Goal: Information Seeking & Learning: Check status

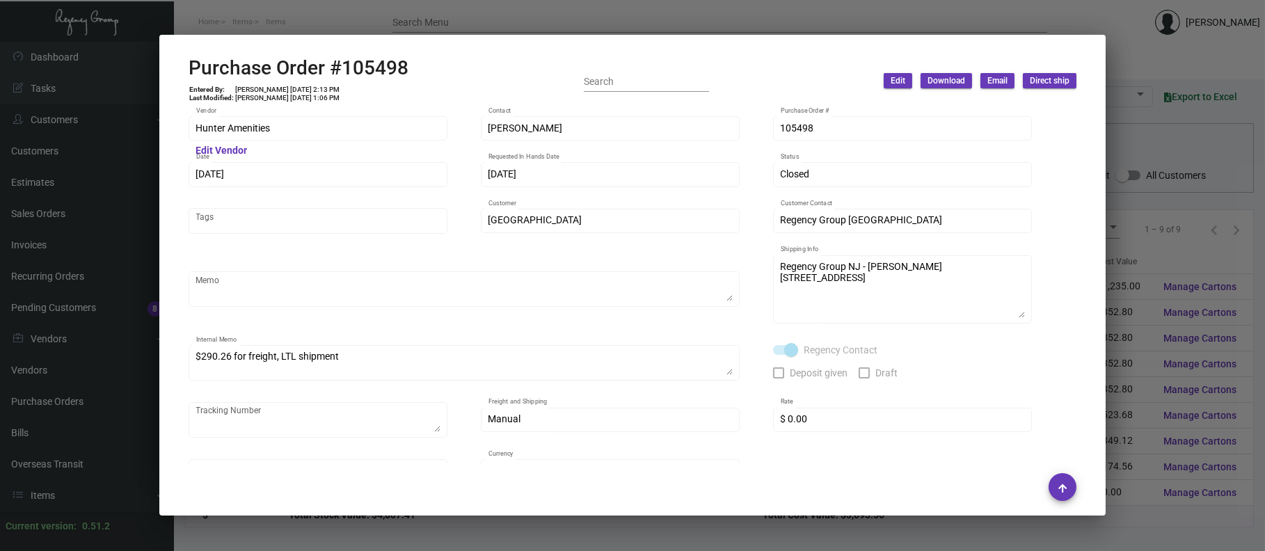
scroll to position [2143, 0]
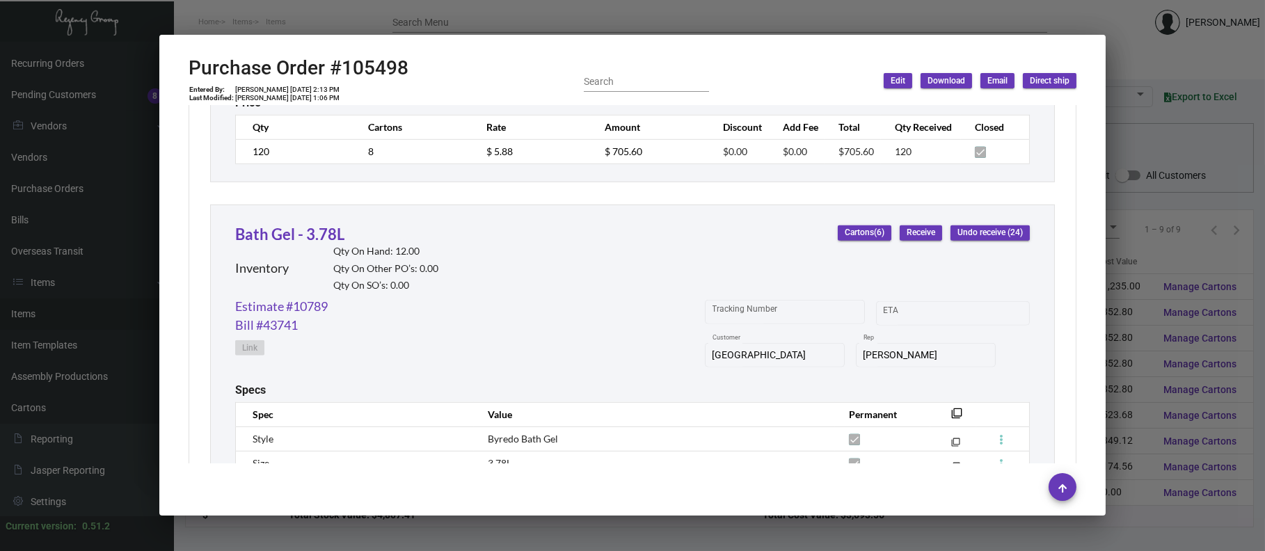
click at [457, 24] on div at bounding box center [632, 275] width 1265 height 551
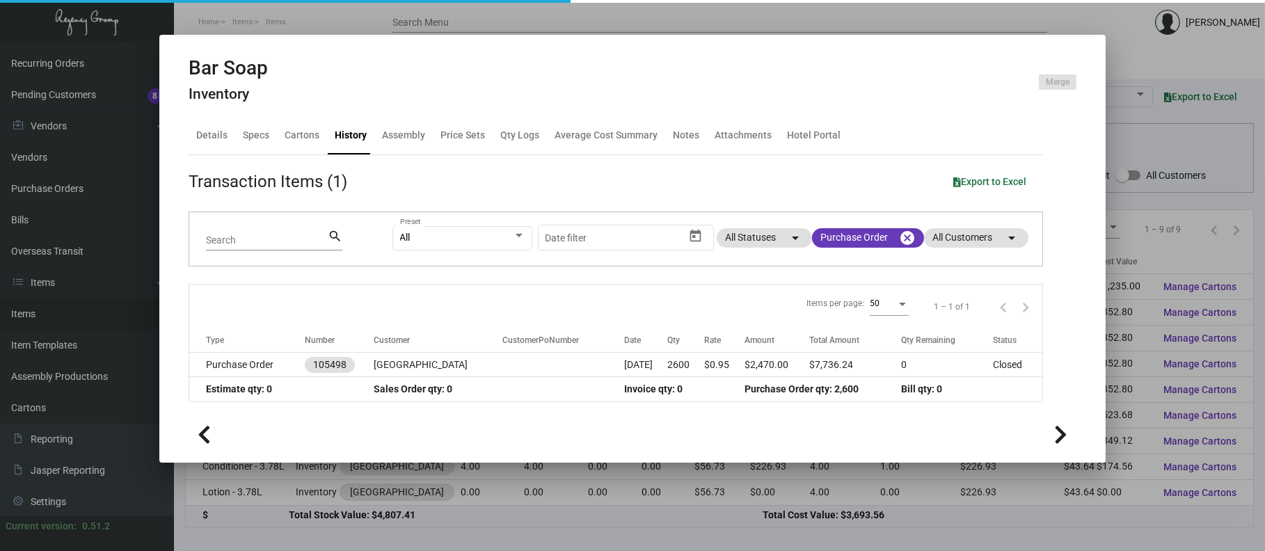
click at [411, 17] on div at bounding box center [632, 275] width 1265 height 551
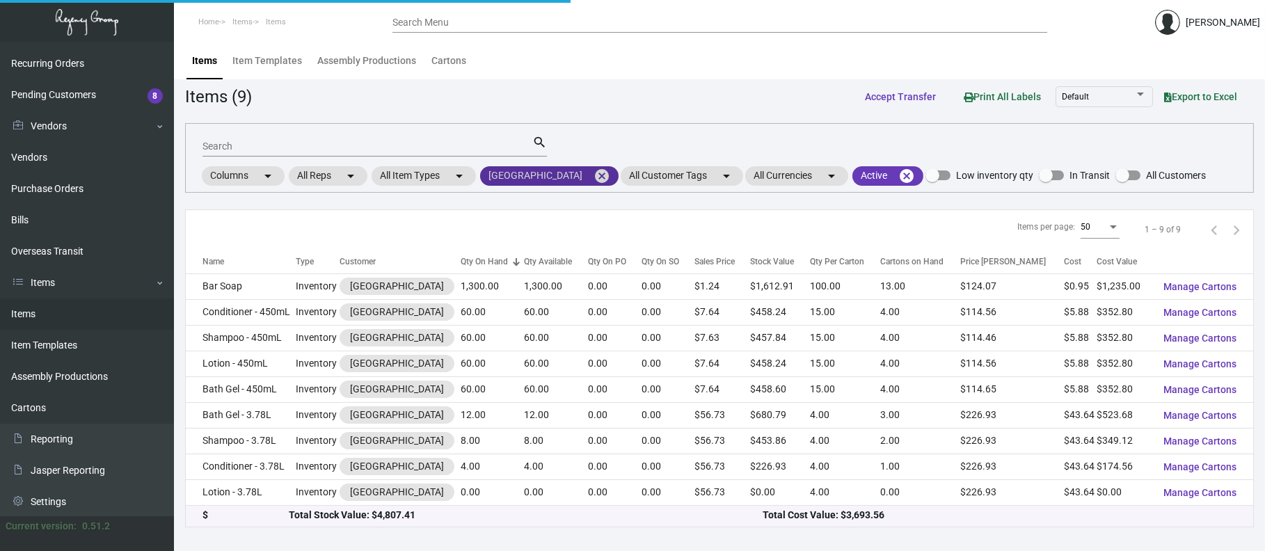
click at [594, 174] on mat-icon "cancel" at bounding box center [602, 176] width 17 height 17
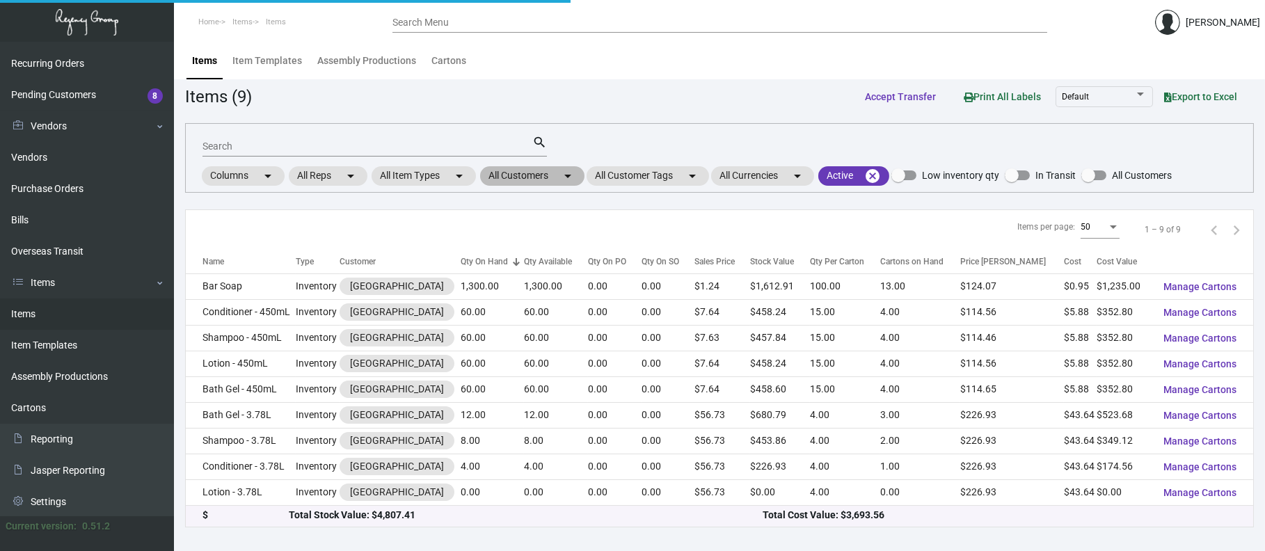
click at [539, 174] on mat-chip "All Customers arrow_drop_down" at bounding box center [532, 175] width 104 height 19
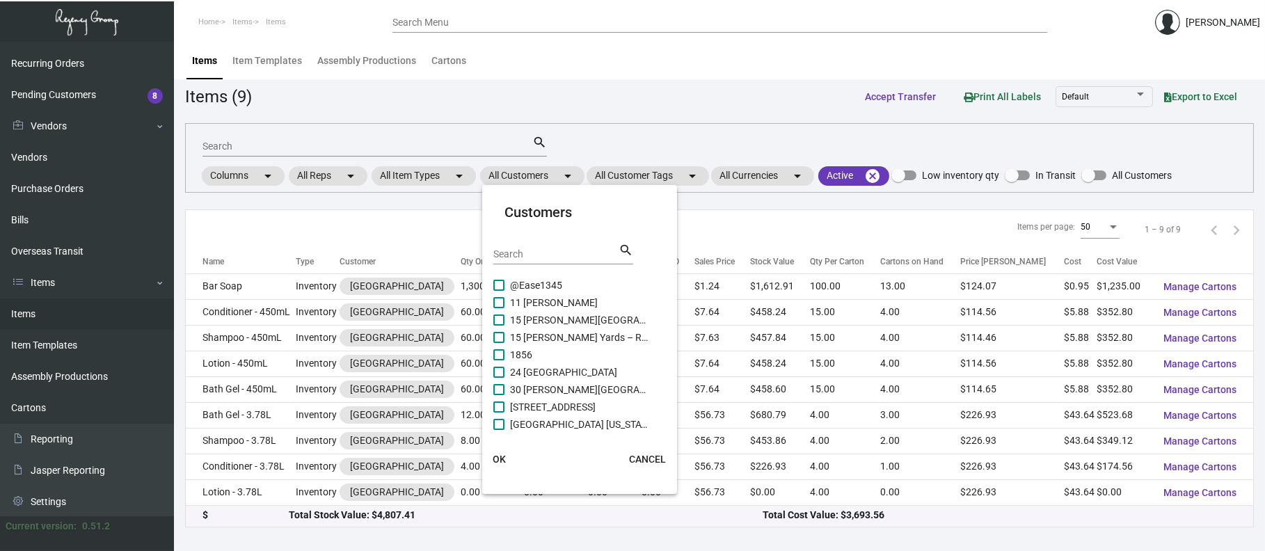
click at [510, 251] on input "Search" at bounding box center [555, 254] width 125 height 11
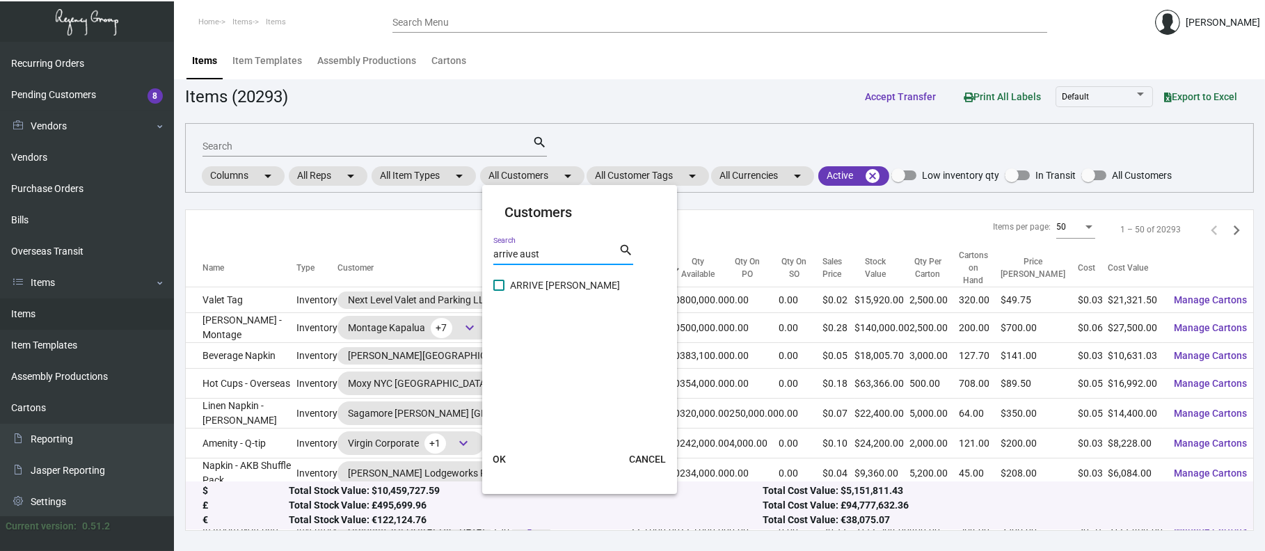
type input "arrive aust"
click at [548, 285] on span "ARRIVE [PERSON_NAME]" at bounding box center [579, 285] width 139 height 17
click at [499, 291] on input "ARRIVE [PERSON_NAME]" at bounding box center [498, 291] width 1 height 1
checkbox input "true"
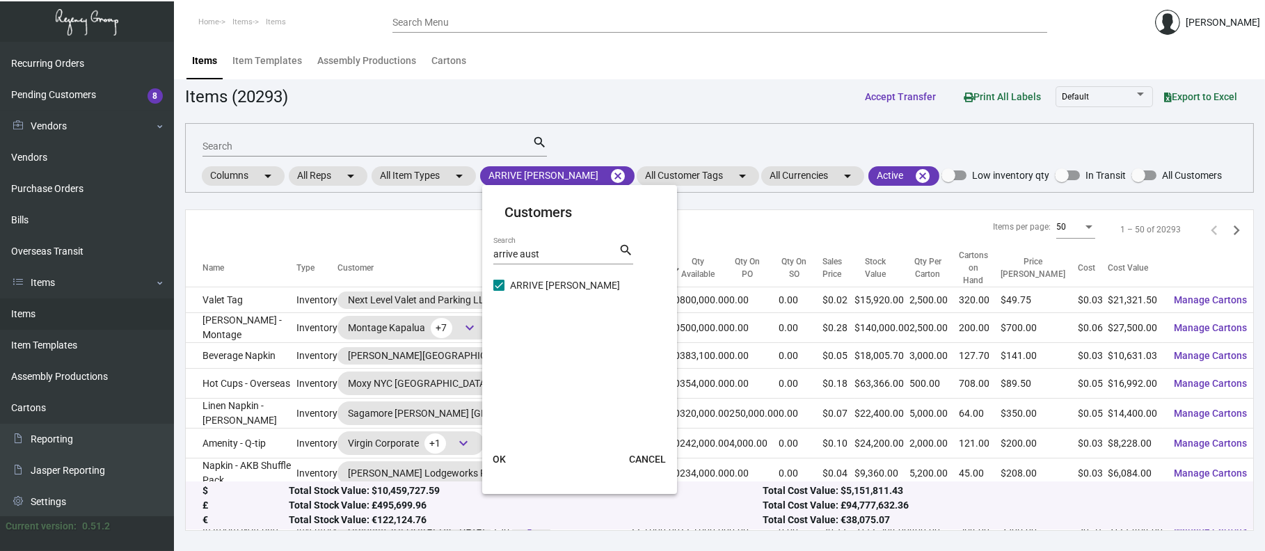
click at [497, 461] on span "OK" at bounding box center [499, 459] width 13 height 11
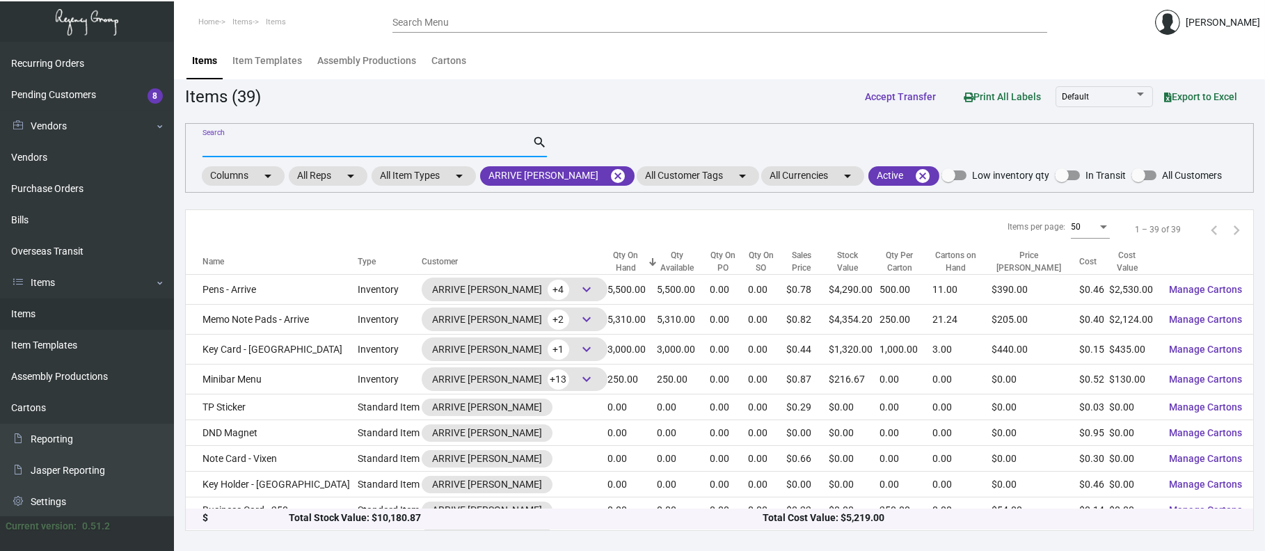
click at [469, 150] on input "Search" at bounding box center [368, 146] width 330 height 11
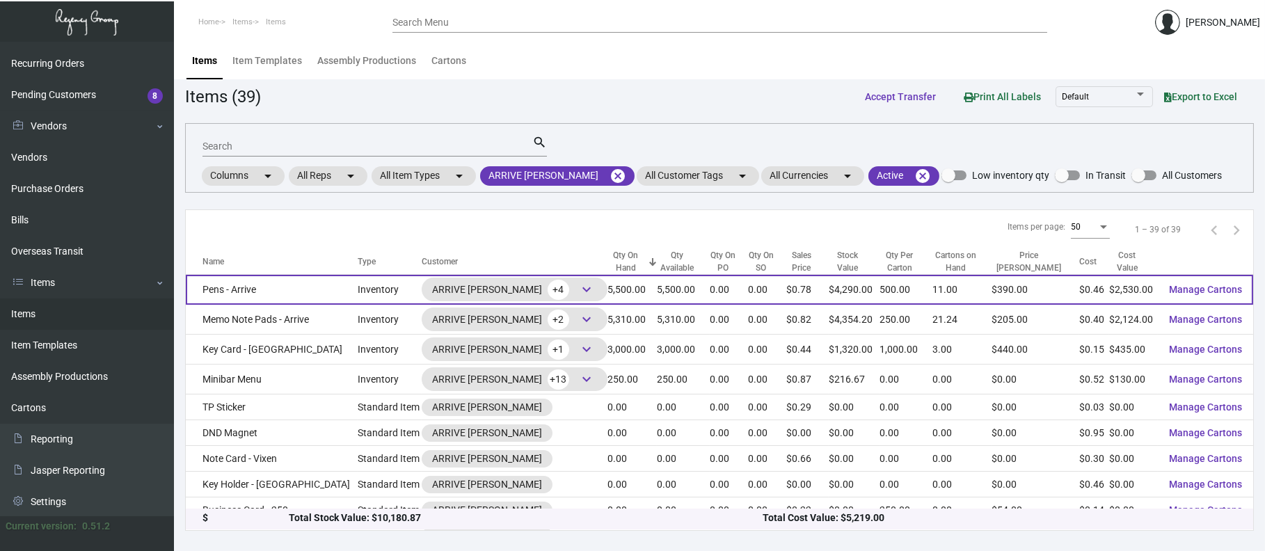
click at [578, 293] on span "keyboard_arrow_down" at bounding box center [586, 289] width 17 height 17
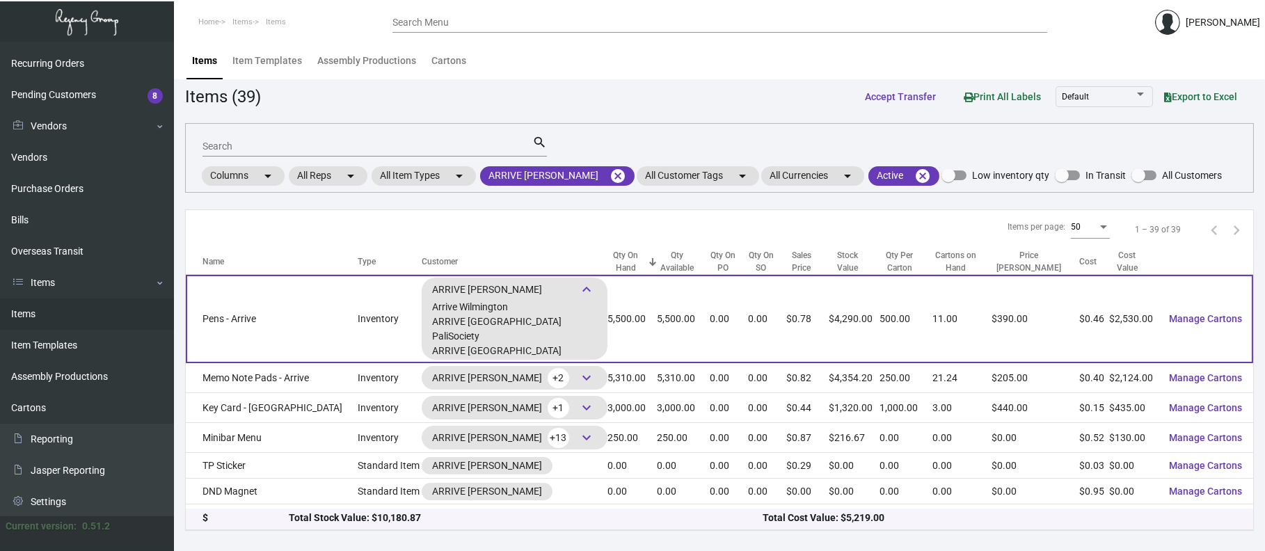
click at [244, 328] on td "Pens - Arrive" at bounding box center [272, 319] width 172 height 88
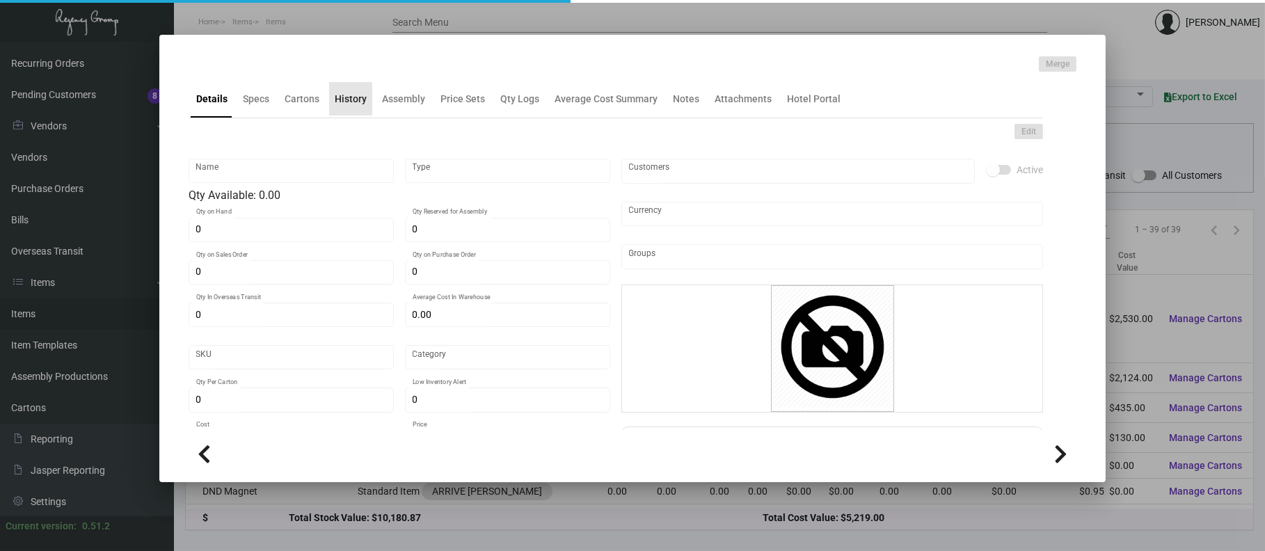
click at [344, 109] on div "History" at bounding box center [350, 98] width 43 height 33
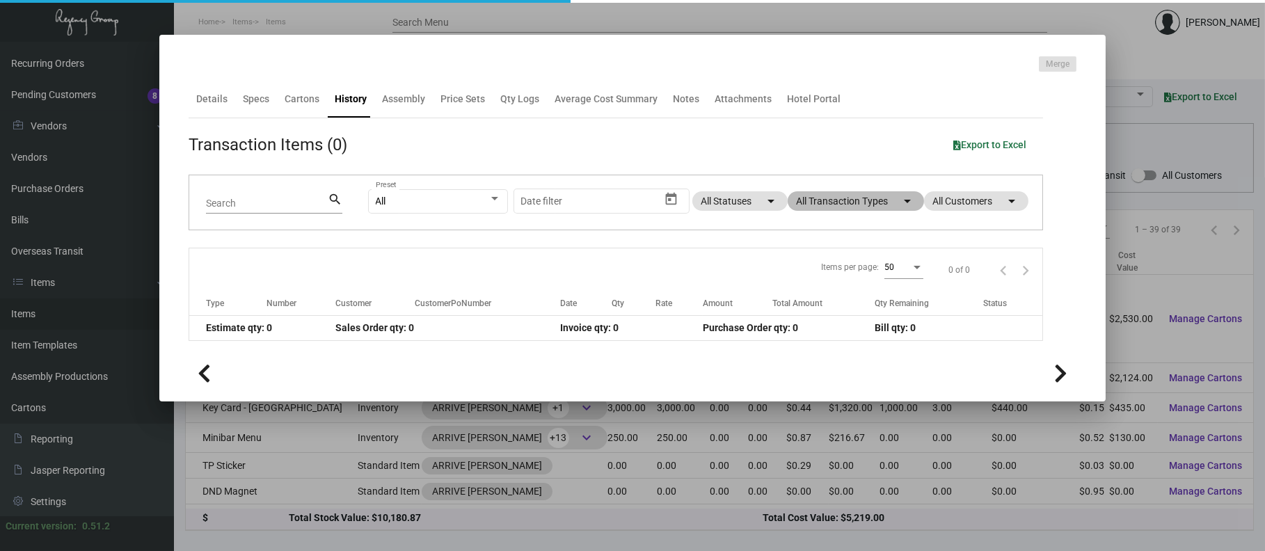
click at [861, 202] on mat-chip "All Transaction Types arrow_drop_down" at bounding box center [856, 200] width 136 height 19
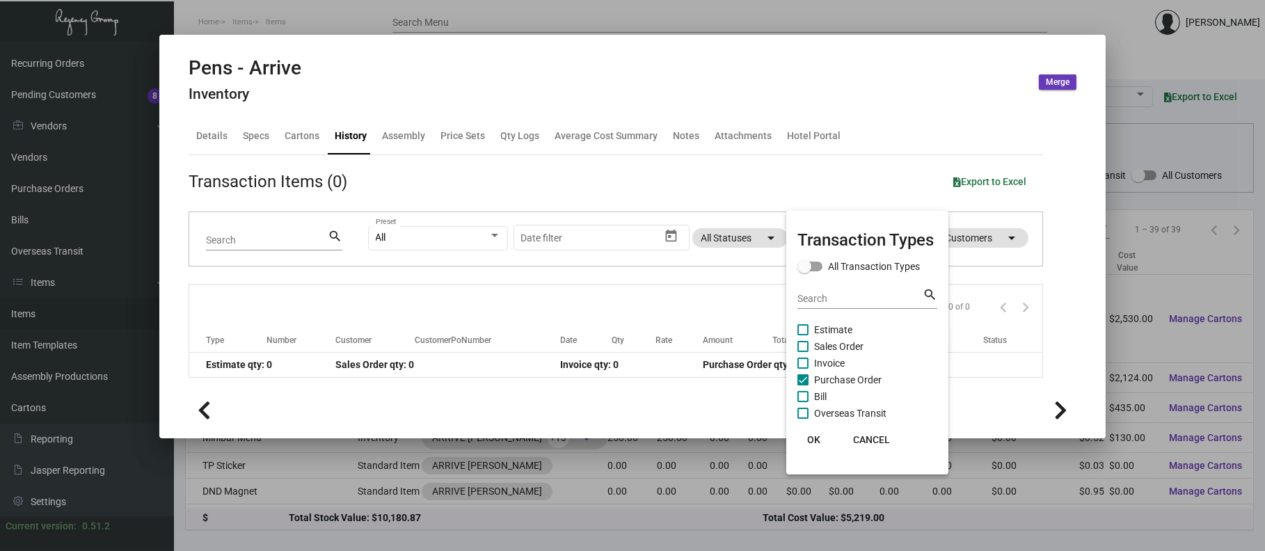
click at [839, 380] on span "Purchase Order" at bounding box center [848, 380] width 68 height 17
click at [803, 386] on input "Purchase Order" at bounding box center [802, 386] width 1 height 1
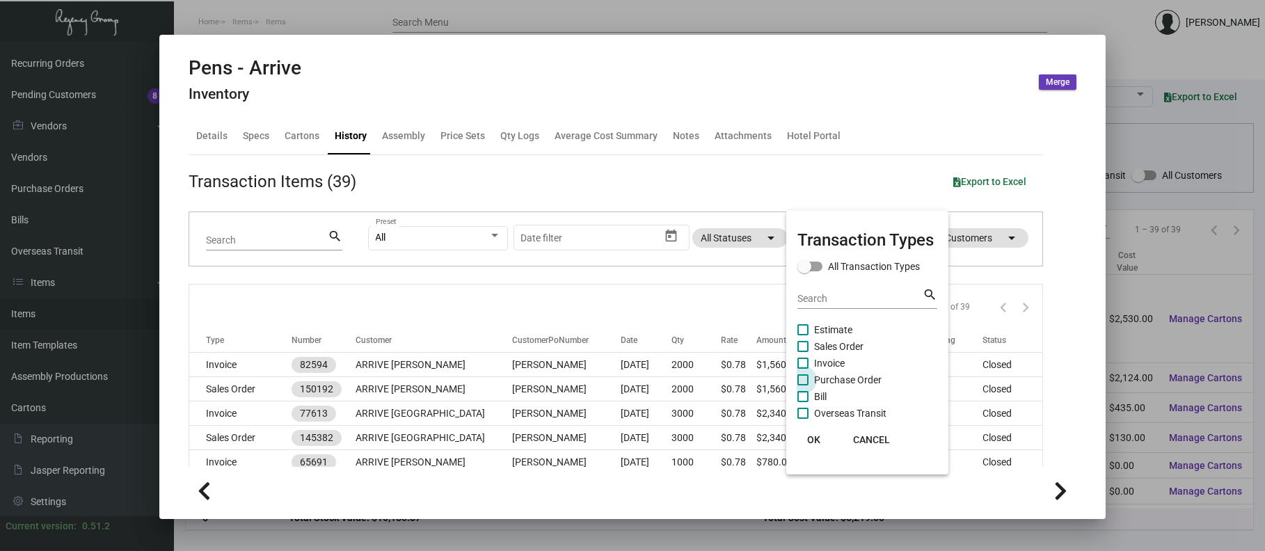
click at [839, 377] on span "Purchase Order" at bounding box center [848, 380] width 68 height 17
click at [803, 386] on input "Purchase Order" at bounding box center [802, 386] width 1 height 1
checkbox input "true"
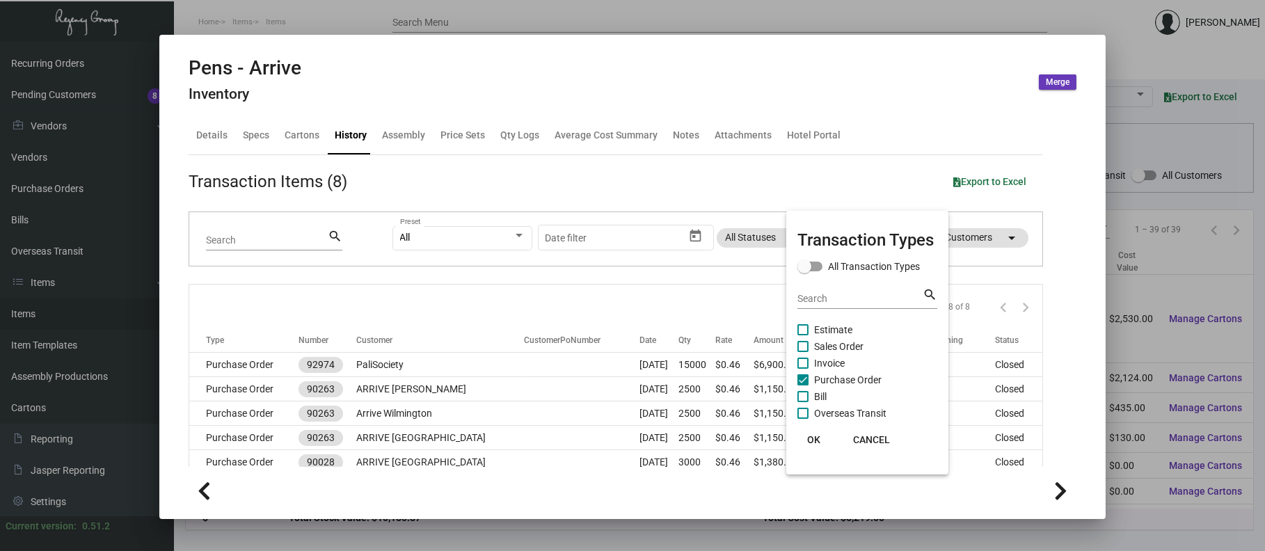
click at [402, 382] on div at bounding box center [632, 275] width 1265 height 551
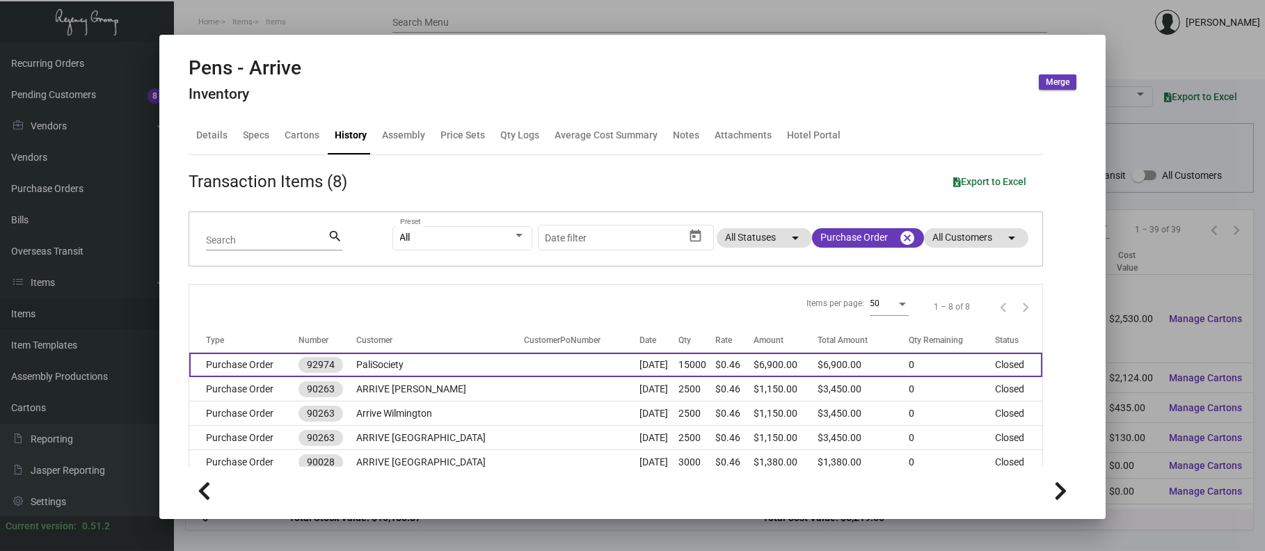
click at [388, 369] on td "PaliSociety" at bounding box center [440, 365] width 168 height 24
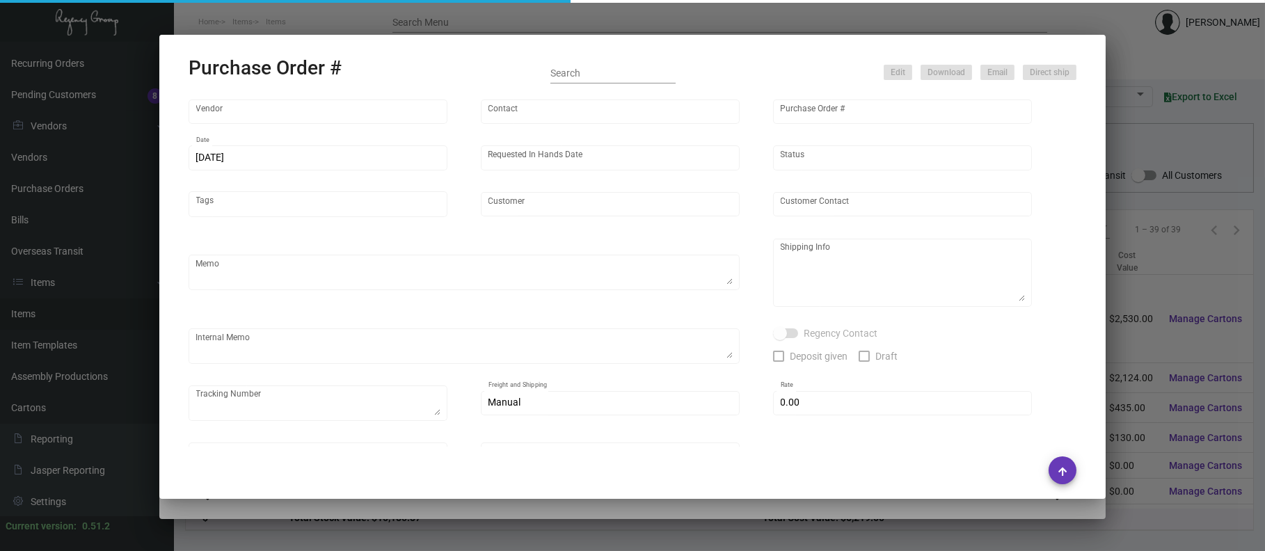
type input "[GEOGRAPHIC_DATA]"
type input "[PERSON_NAME]"
type input "92974"
type input "[DATE]"
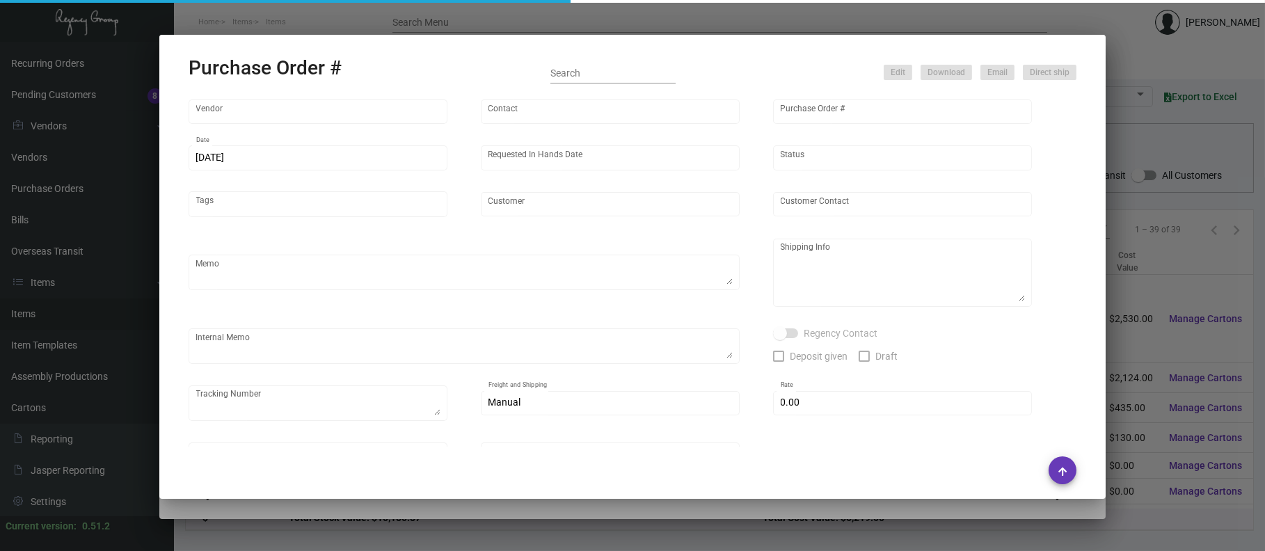
type input "PaliSociety"
type textarea "Reorder - Purchase Order #90263"
type textarea "Regency Group LA [STREET_ADDRESS]"
checkbox input "true"
type input "$ 0.00"
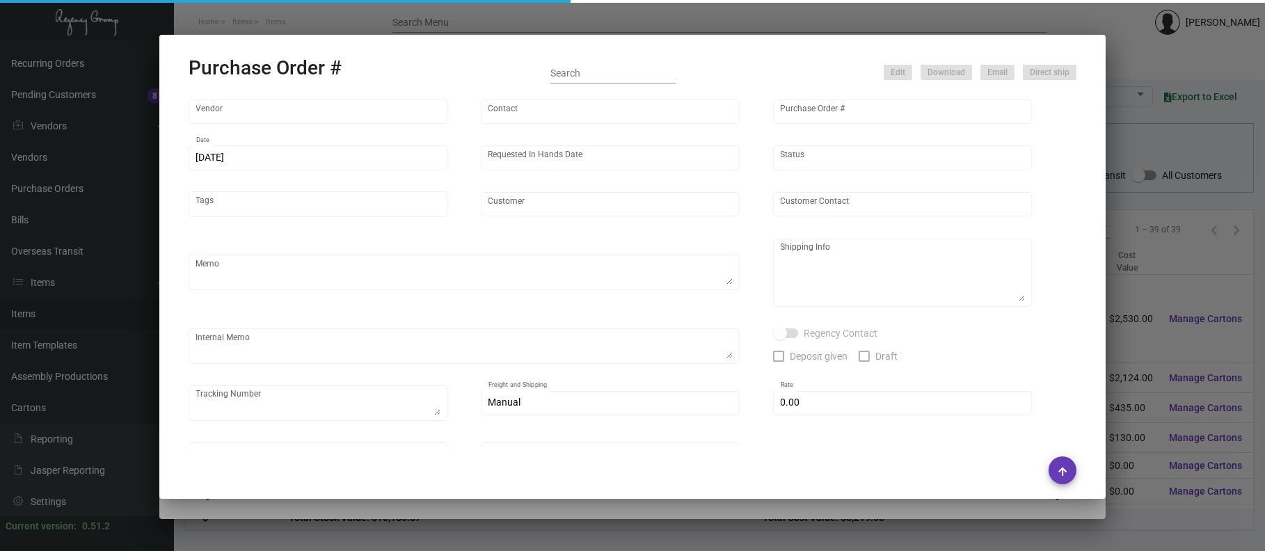
type input "United States Dollar $"
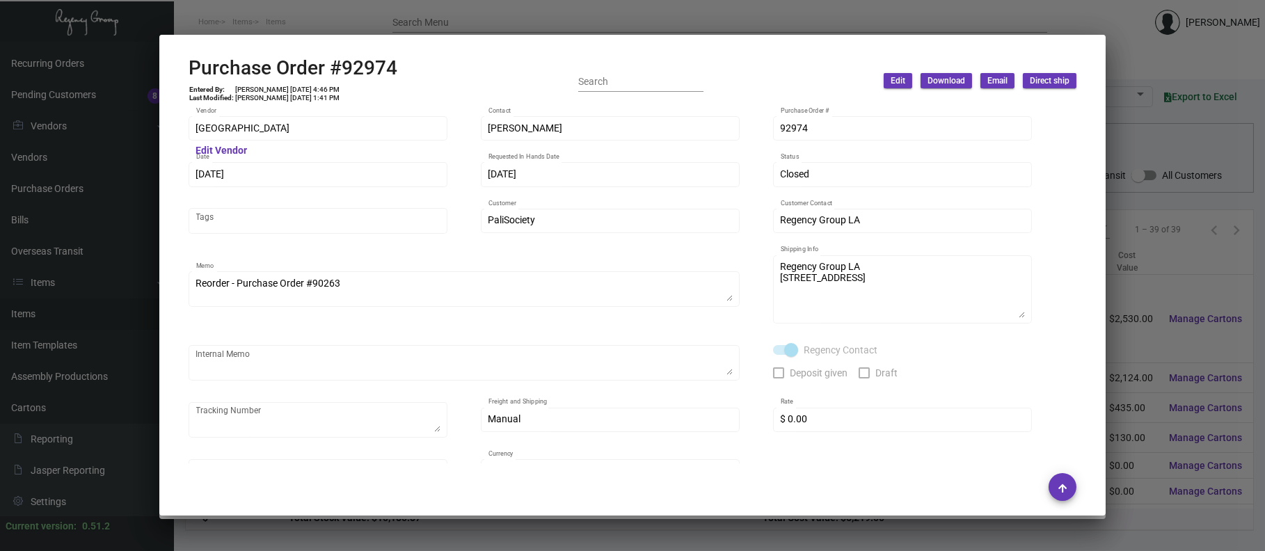
click at [320, 22] on div at bounding box center [632, 275] width 1265 height 551
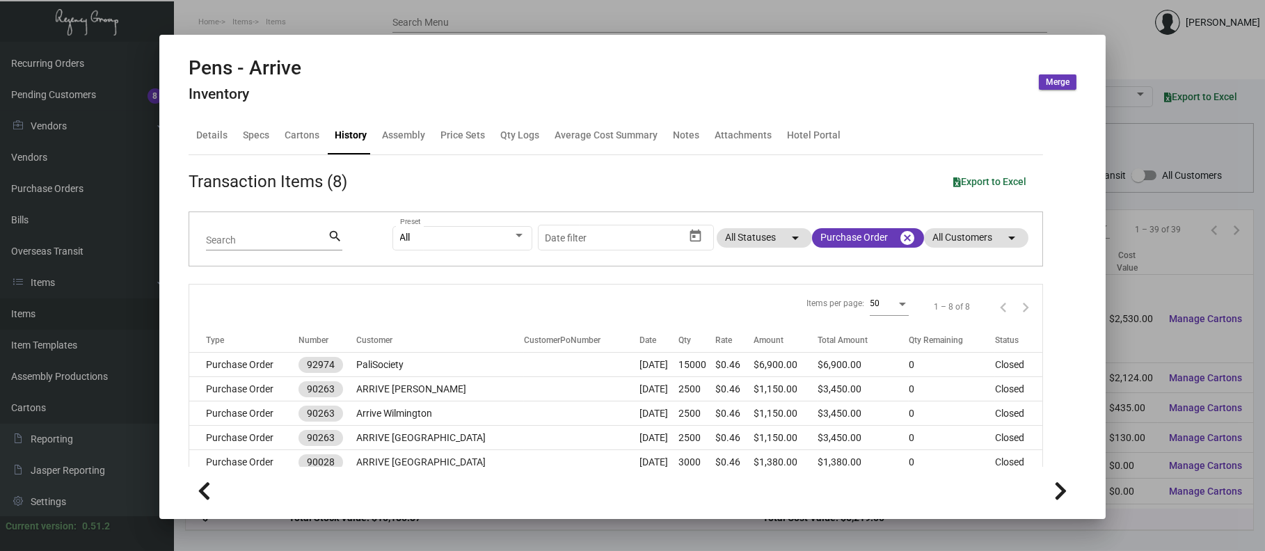
click at [602, 7] on div at bounding box center [632, 275] width 1265 height 551
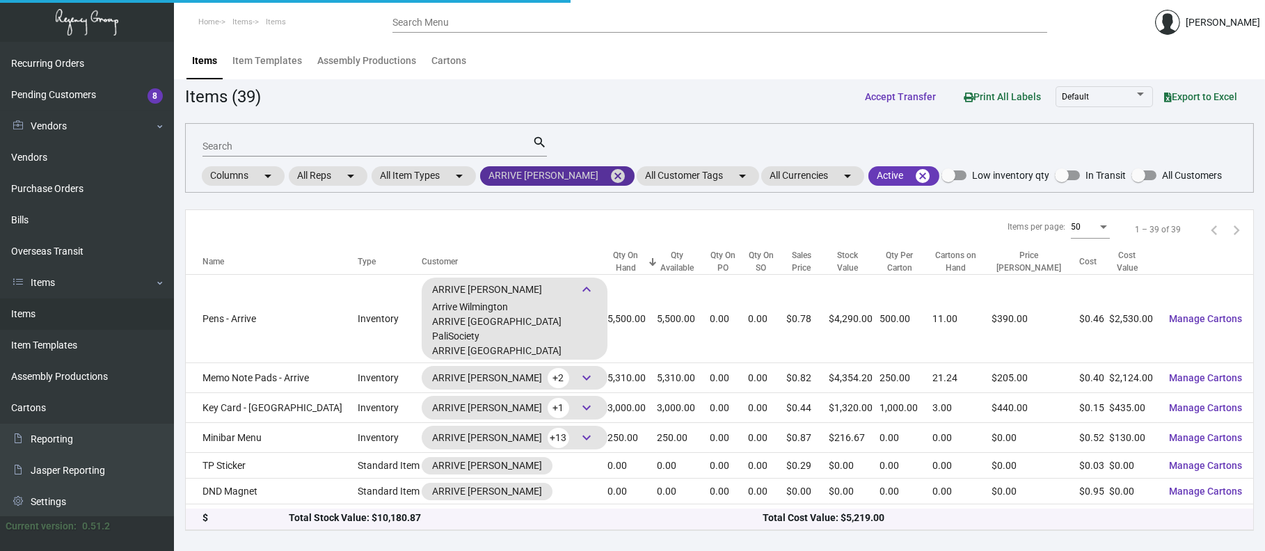
click at [610, 182] on mat-icon "cancel" at bounding box center [618, 176] width 17 height 17
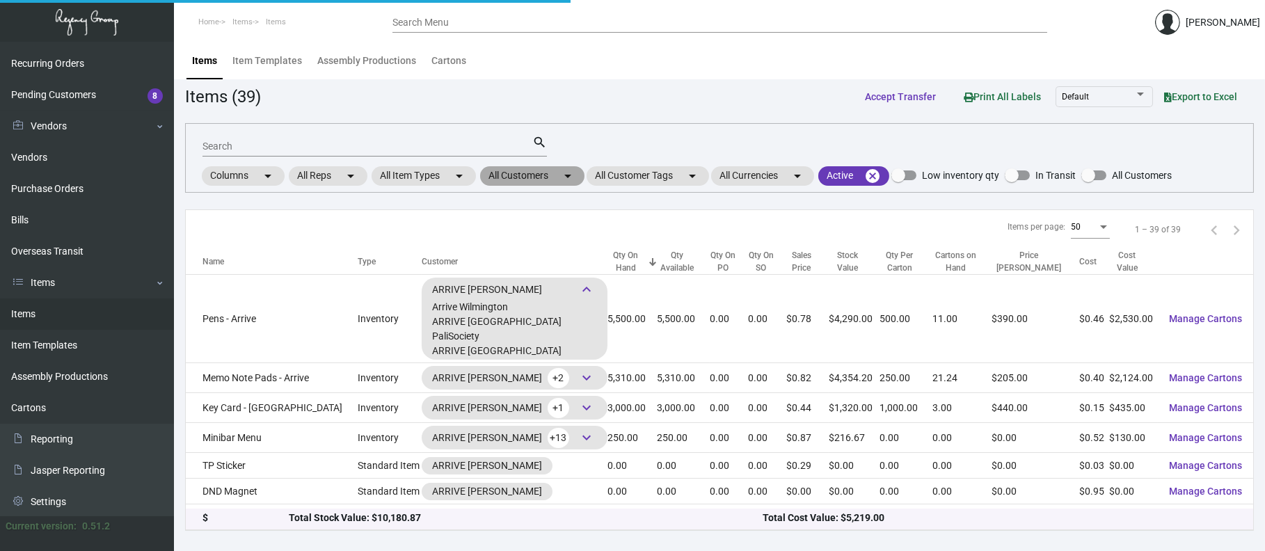
click at [571, 180] on mat-icon "arrow_drop_down" at bounding box center [568, 176] width 17 height 17
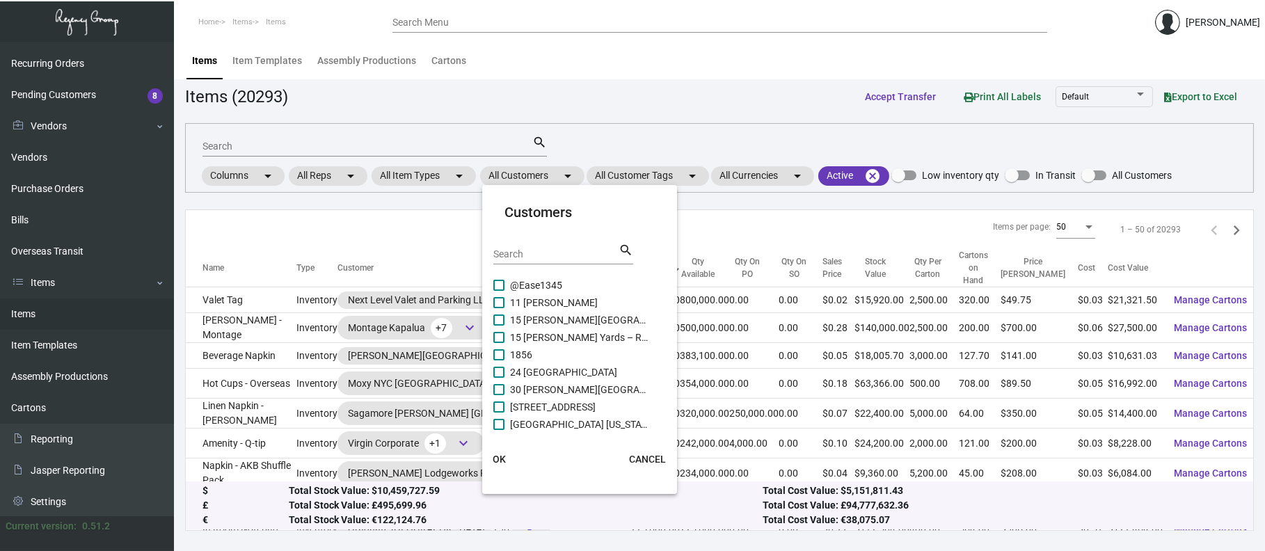
click at [557, 255] on input "Search" at bounding box center [555, 254] width 125 height 11
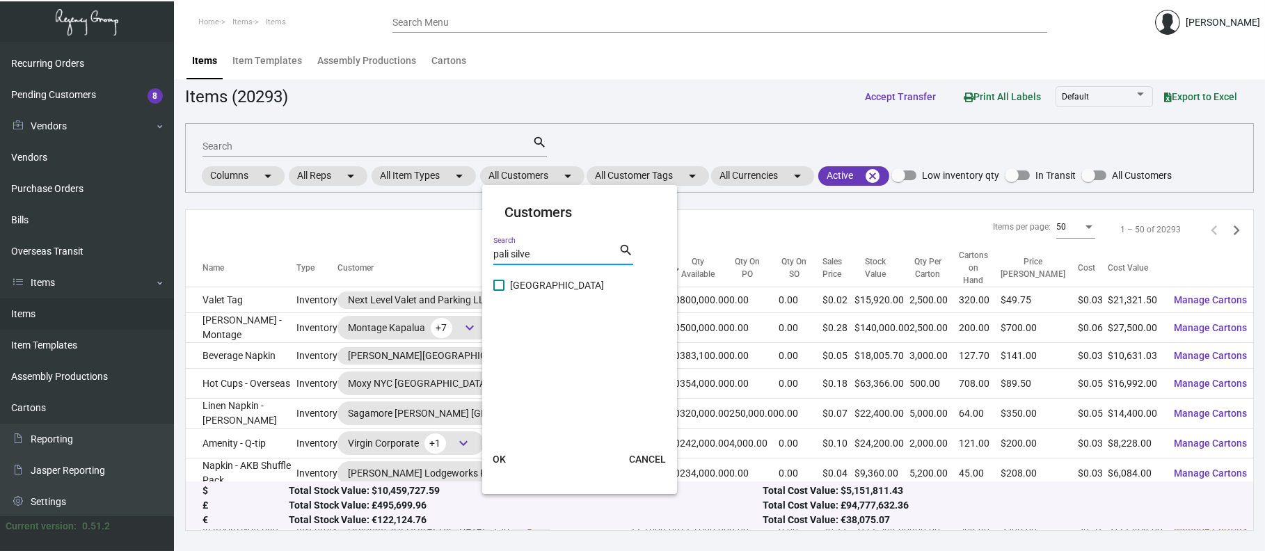
type input "pali silve"
click at [558, 277] on span "[GEOGRAPHIC_DATA]" at bounding box center [579, 285] width 139 height 17
click at [499, 291] on input "[GEOGRAPHIC_DATA]" at bounding box center [498, 291] width 1 height 1
checkbox input "true"
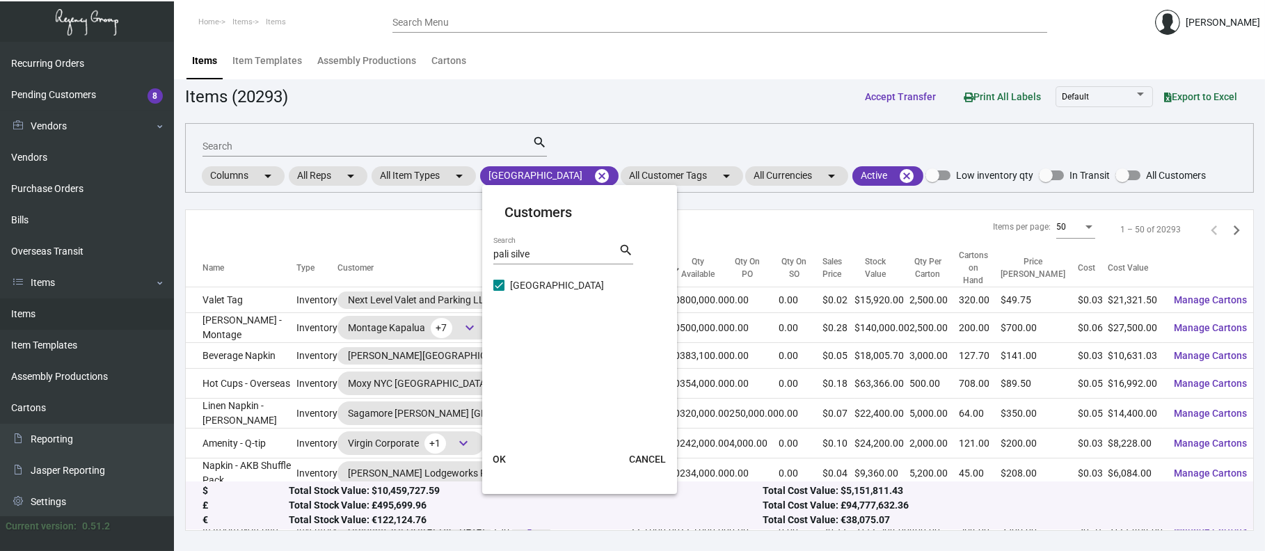
click at [505, 454] on span "OK" at bounding box center [499, 459] width 13 height 11
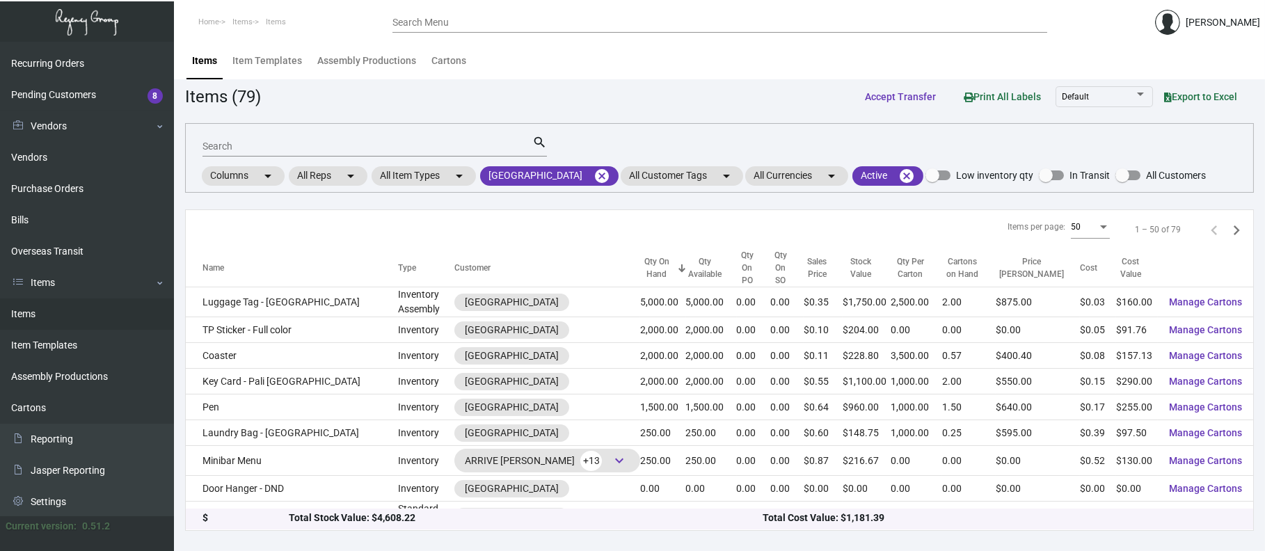
click at [413, 152] on div "Search" at bounding box center [368, 146] width 330 height 22
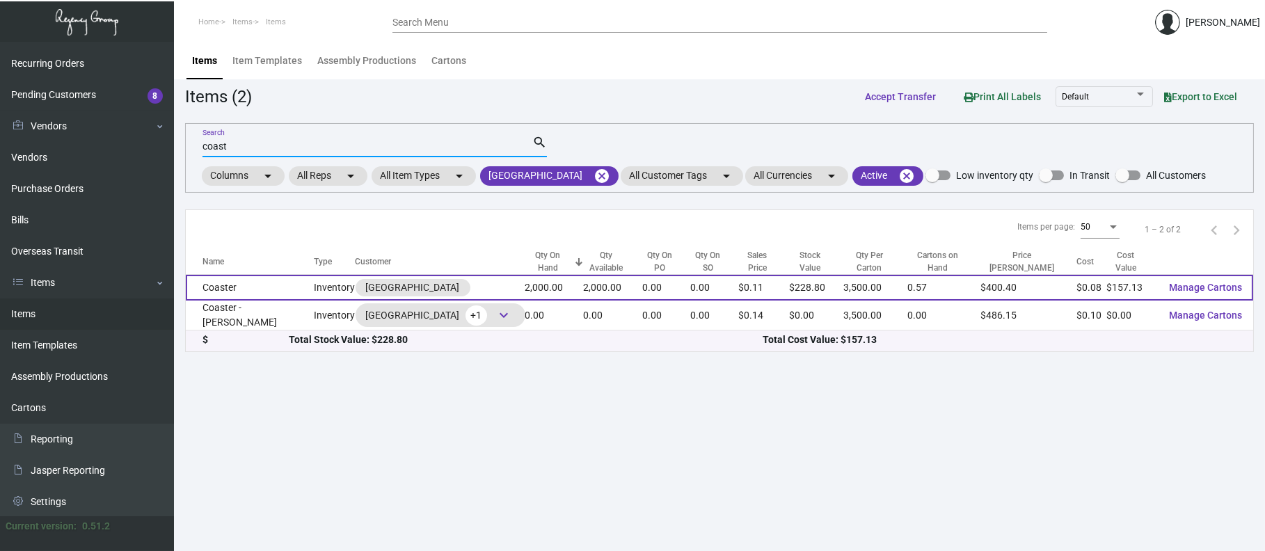
type input "coast"
click at [262, 292] on td "Coaster" at bounding box center [250, 288] width 129 height 26
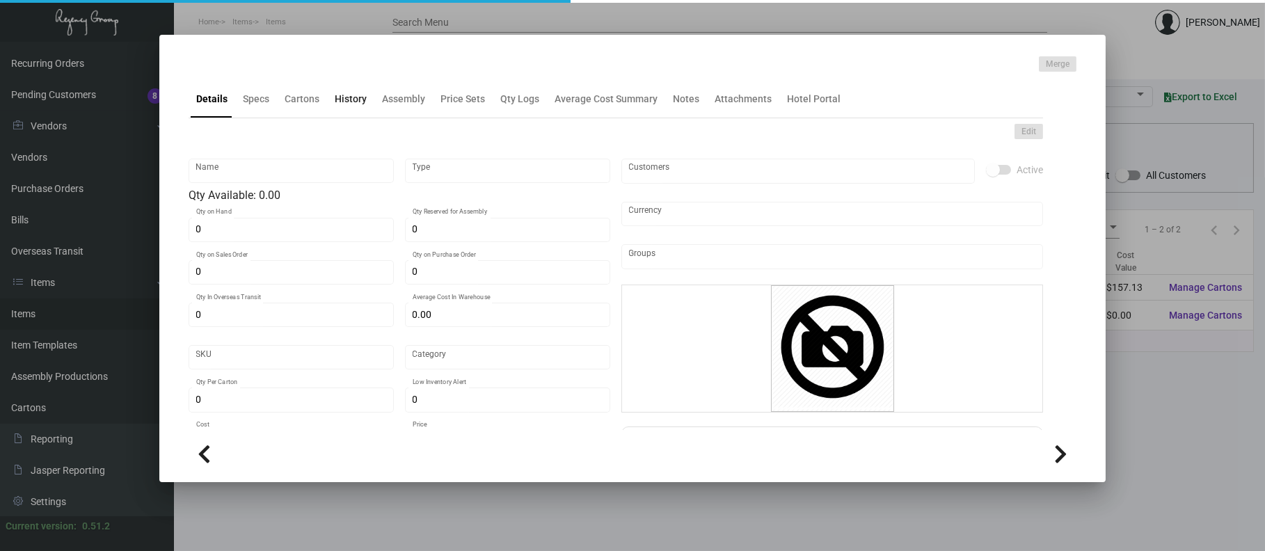
click at [359, 110] on div "History" at bounding box center [350, 98] width 43 height 33
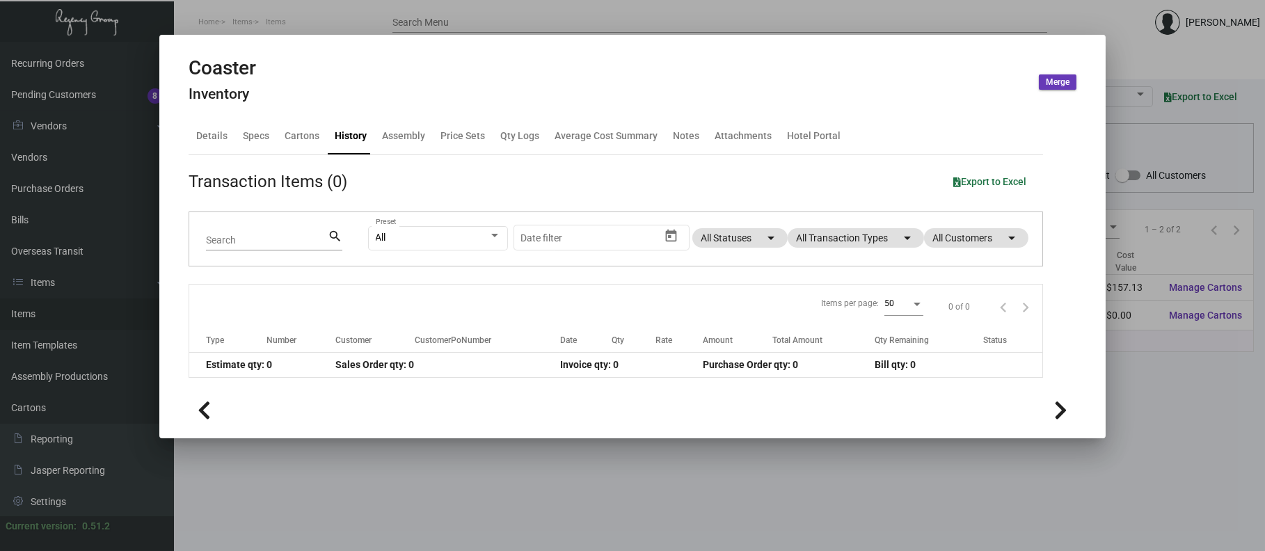
click at [881, 184] on div "Transaction Items (0) Export to Excel" at bounding box center [616, 181] width 855 height 25
click at [859, 244] on mat-chip "All Transaction Types arrow_drop_down" at bounding box center [856, 237] width 136 height 19
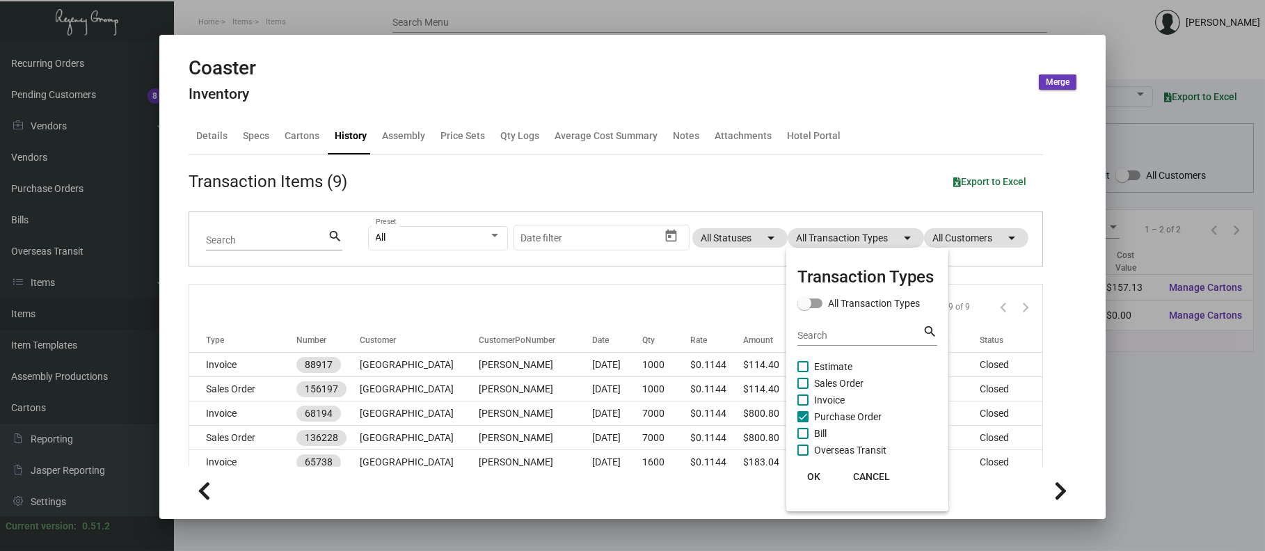
click at [848, 419] on span "Purchase Order" at bounding box center [848, 417] width 68 height 17
click at [803, 422] on input "Purchase Order" at bounding box center [802, 422] width 1 height 1
click at [848, 419] on span "Purchase Order" at bounding box center [848, 417] width 68 height 17
click at [803, 422] on input "Purchase Order" at bounding box center [802, 422] width 1 height 1
checkbox input "true"
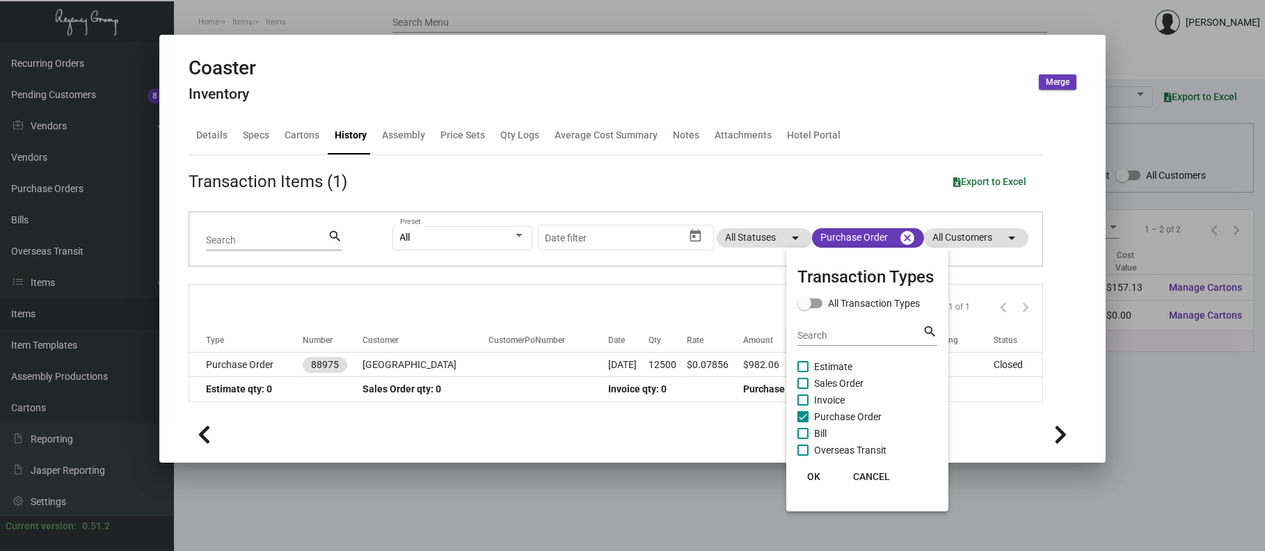
click at [509, 361] on div at bounding box center [632, 275] width 1265 height 551
click at [509, 361] on td at bounding box center [549, 365] width 120 height 24
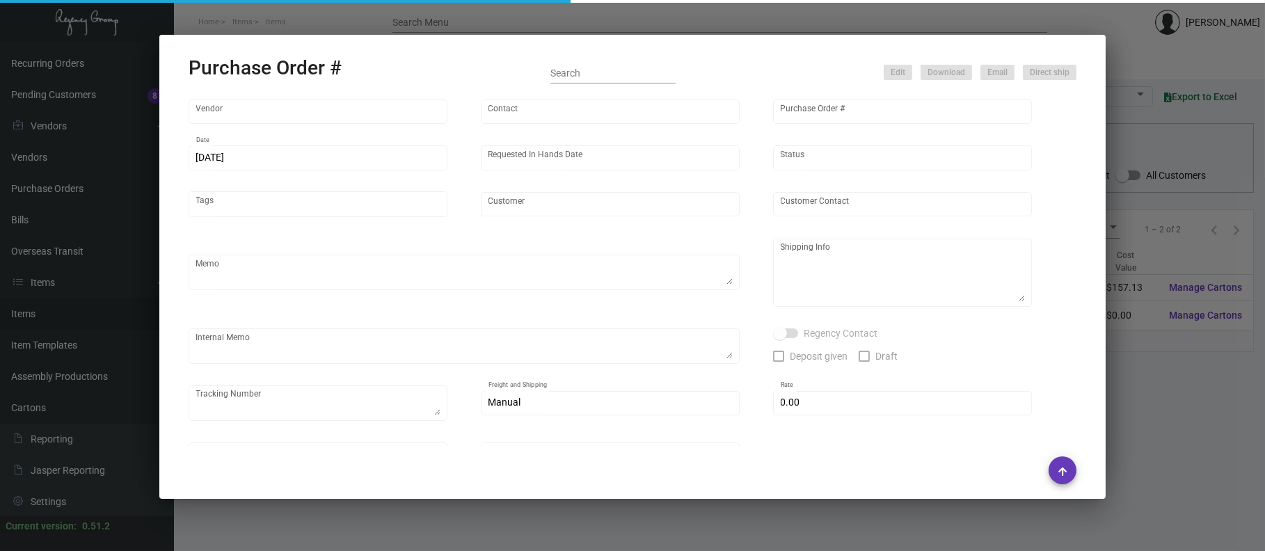
type input "Admatch Corporation"
type input "Order Entry"
type input "88975"
type input "[DATE]"
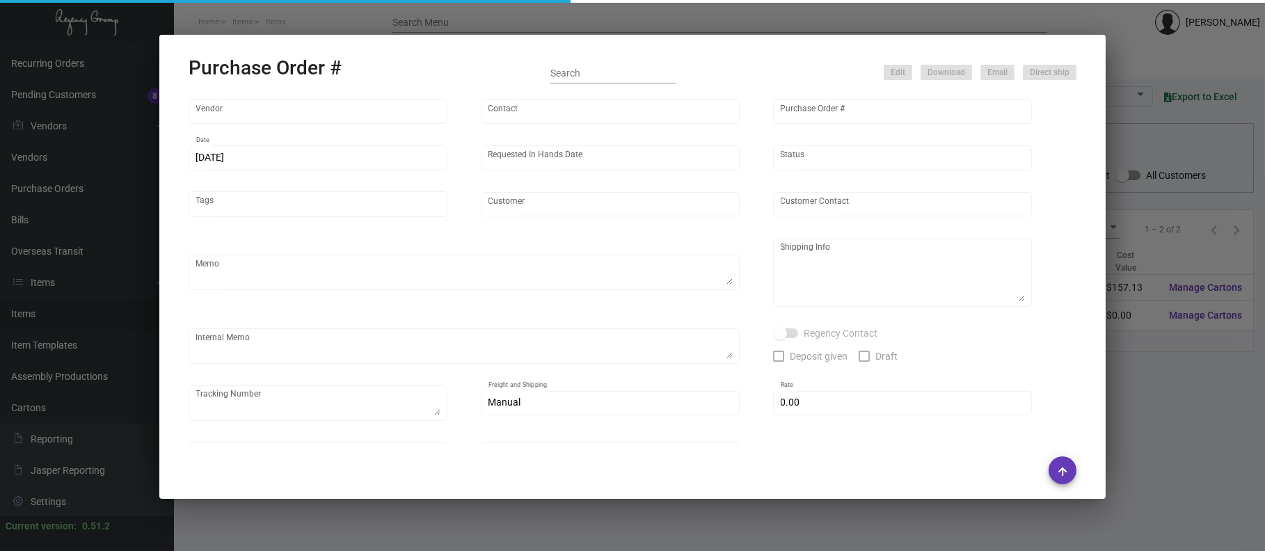
type textarea "PLEASE PACK 2500 PER CASE / USE UPS #1AY276 TO SHIP"
type textarea "Regency Group LA [STREET_ADDRESS]"
checkbox input "true"
type input "$ 0.00"
type input "United States Dollar $"
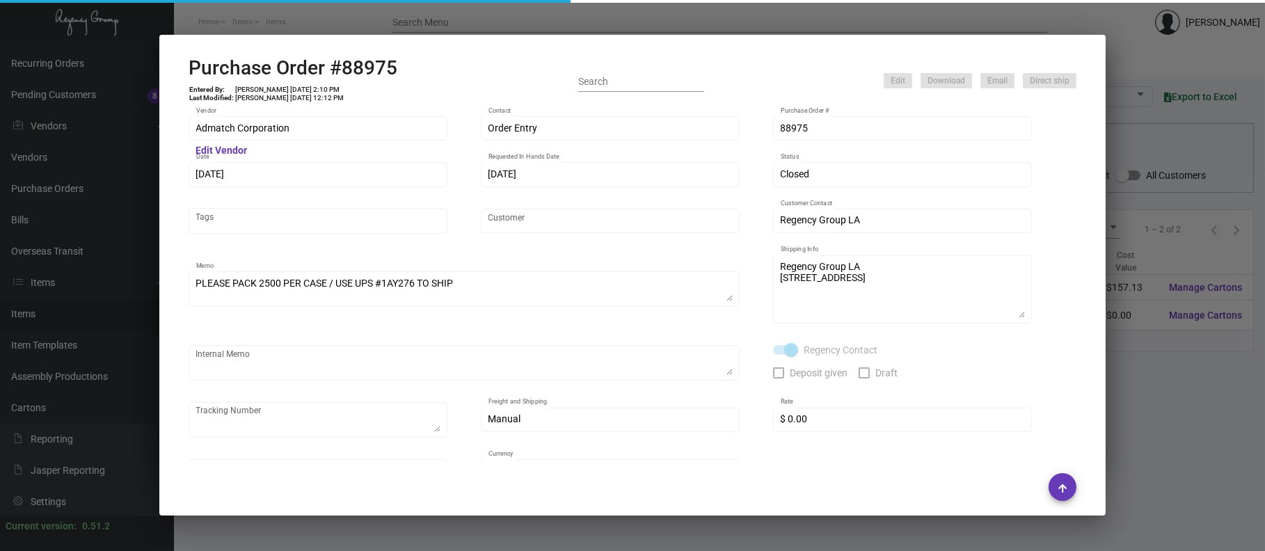
scroll to position [234, 0]
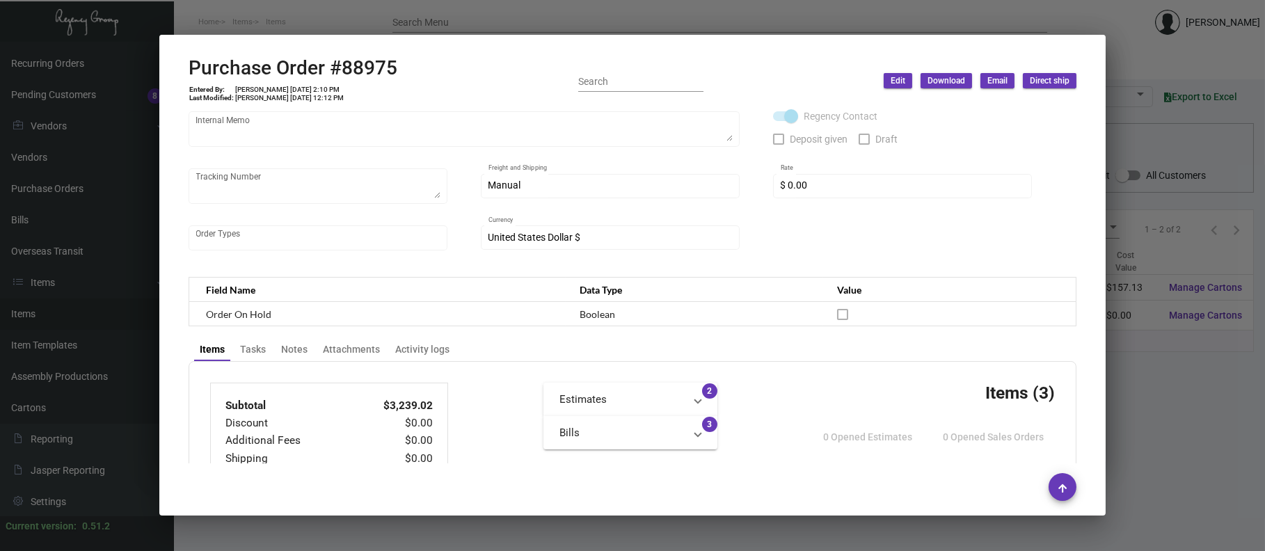
click at [518, 11] on div at bounding box center [632, 275] width 1265 height 551
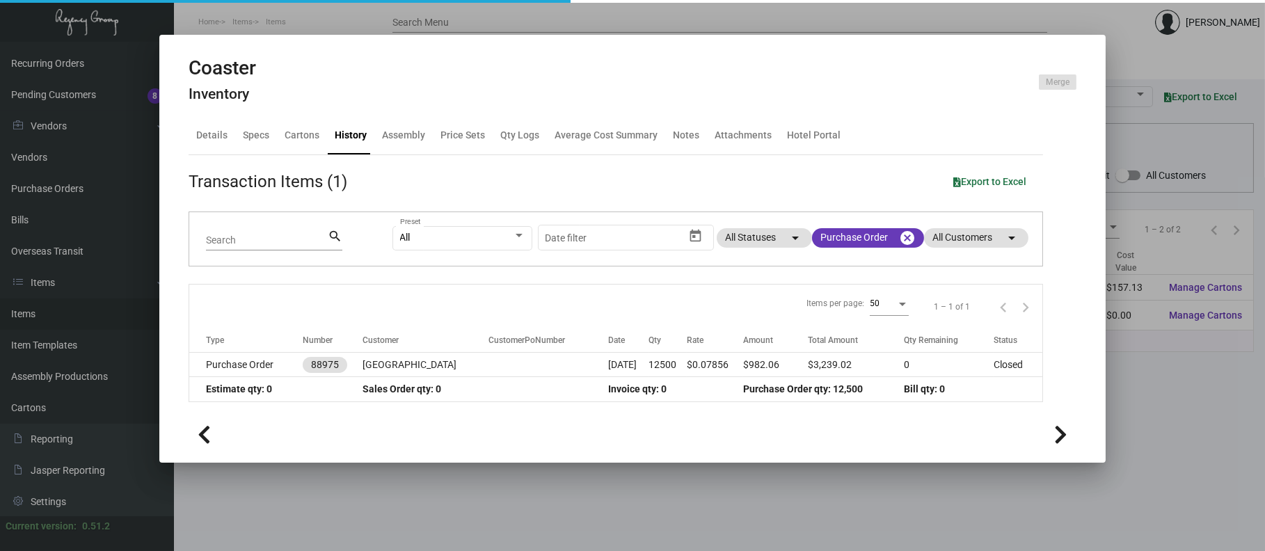
click at [514, 16] on div at bounding box center [632, 275] width 1265 height 551
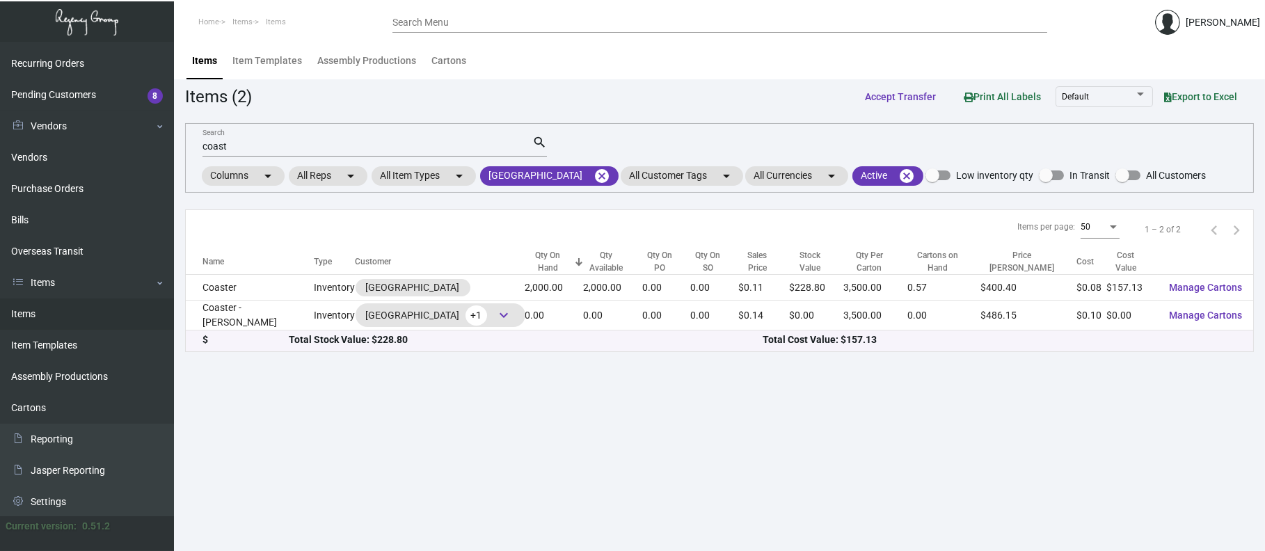
click at [330, 138] on div "coast Search" at bounding box center [368, 146] width 330 height 22
type input "c"
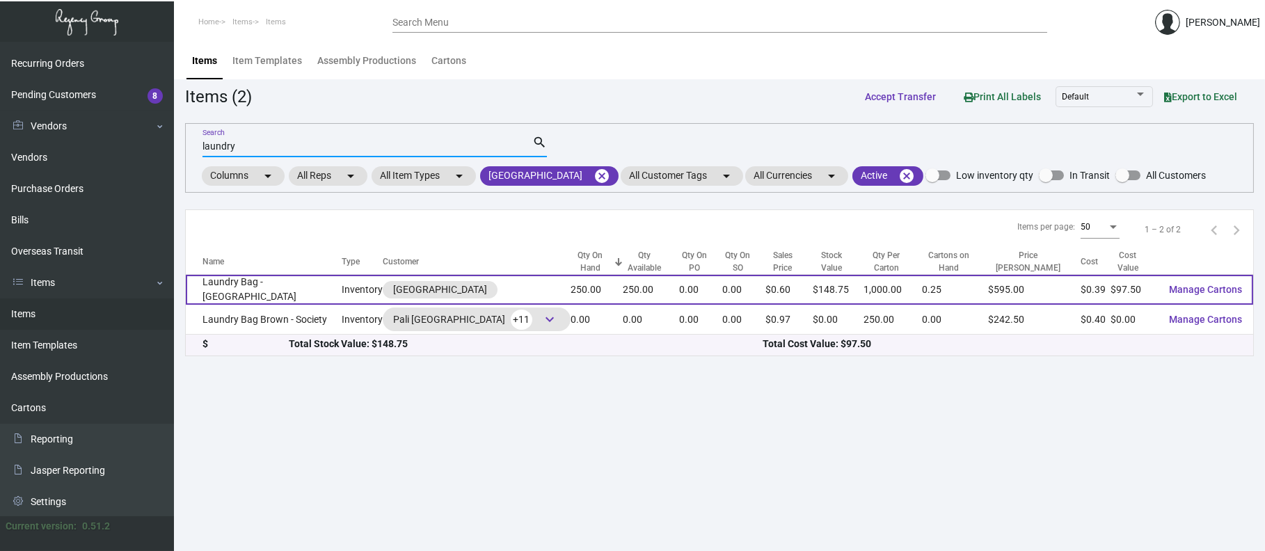
type input "laundry"
click at [280, 279] on td "Laundry Bag - [GEOGRAPHIC_DATA]" at bounding box center [264, 290] width 156 height 30
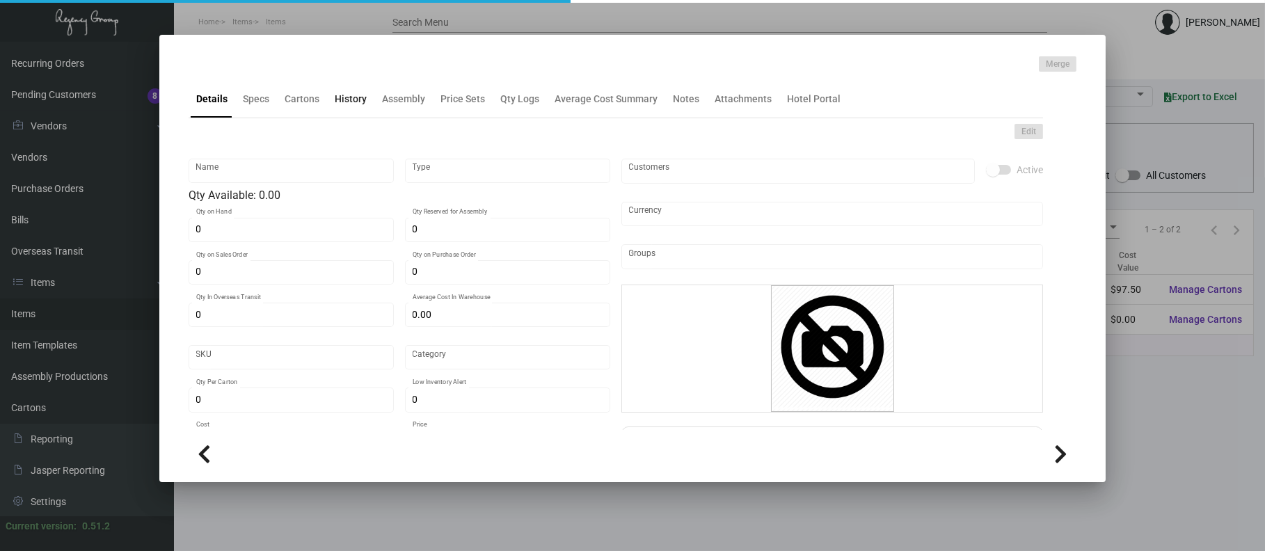
click at [343, 104] on div "History" at bounding box center [351, 99] width 32 height 15
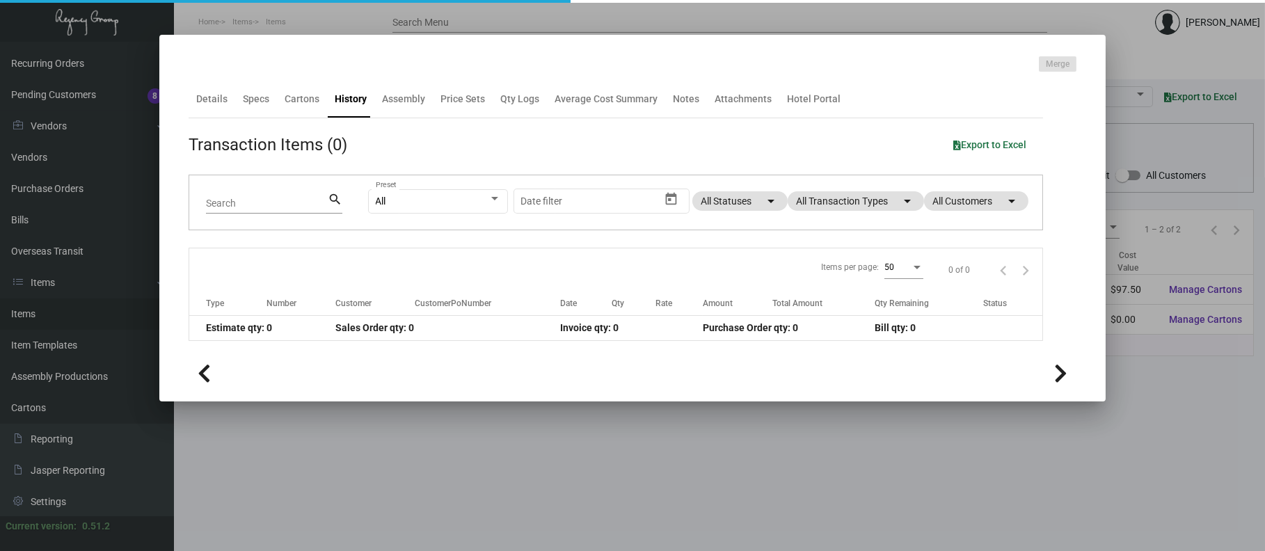
click at [863, 212] on div "All Preset Start date – Date filter All Statuses arrow_drop_down All Transactio…" at bounding box center [697, 202] width 658 height 54
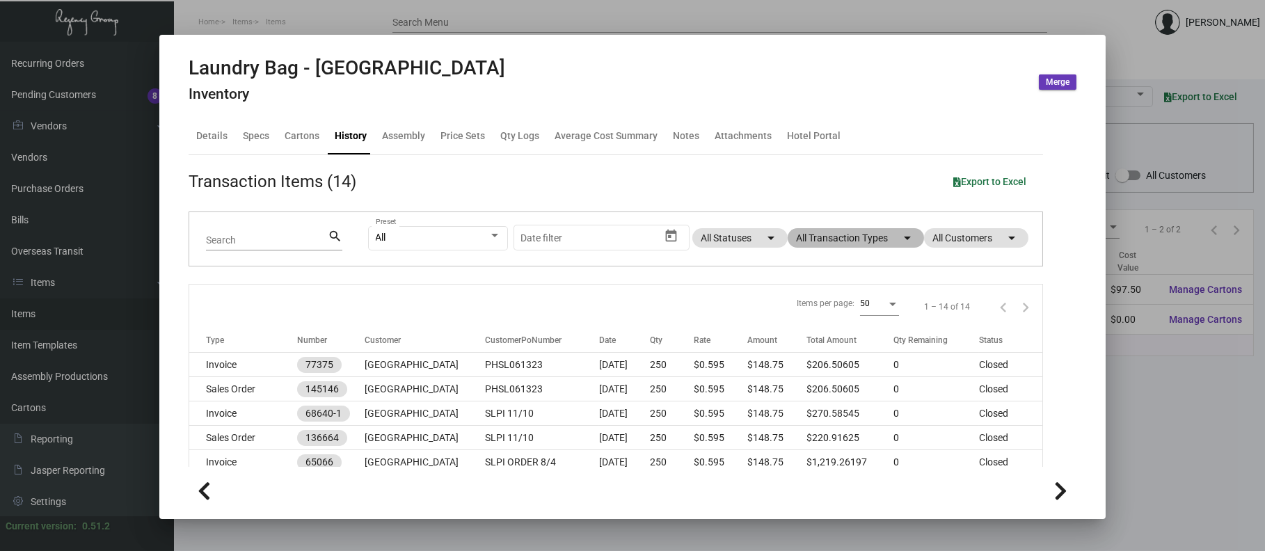
click at [859, 238] on mat-chip "All Transaction Types arrow_drop_down" at bounding box center [856, 237] width 136 height 19
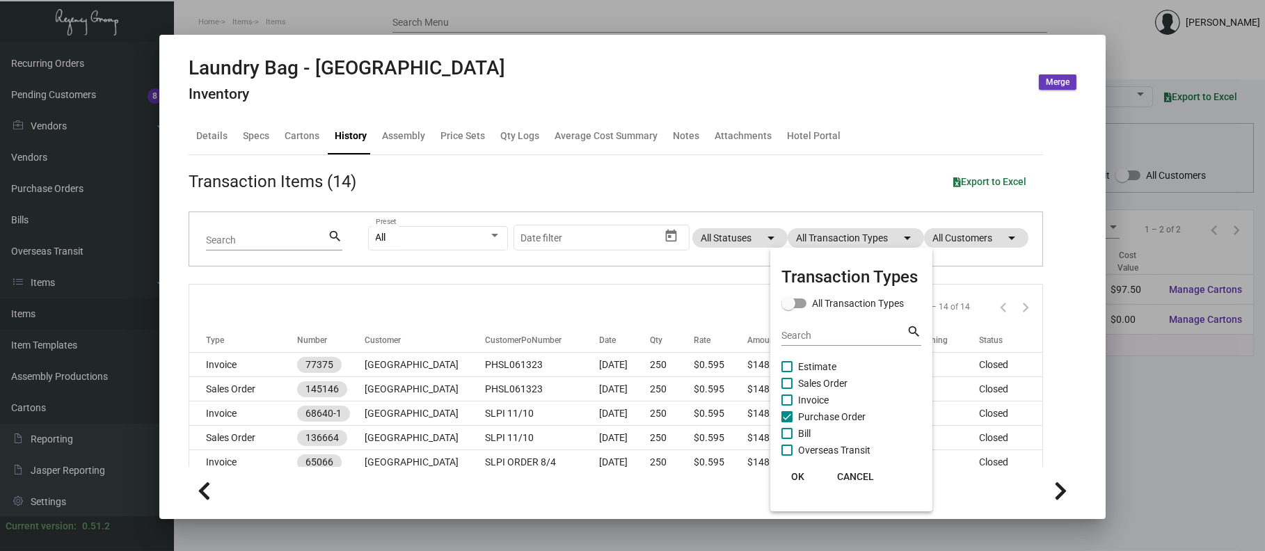
click at [819, 415] on span "Purchase Order" at bounding box center [832, 417] width 68 height 17
click at [787, 422] on input "Purchase Order" at bounding box center [786, 422] width 1 height 1
click at [819, 415] on span "Purchase Order" at bounding box center [832, 417] width 68 height 17
click at [787, 422] on input "Purchase Order" at bounding box center [786, 422] width 1 height 1
checkbox input "true"
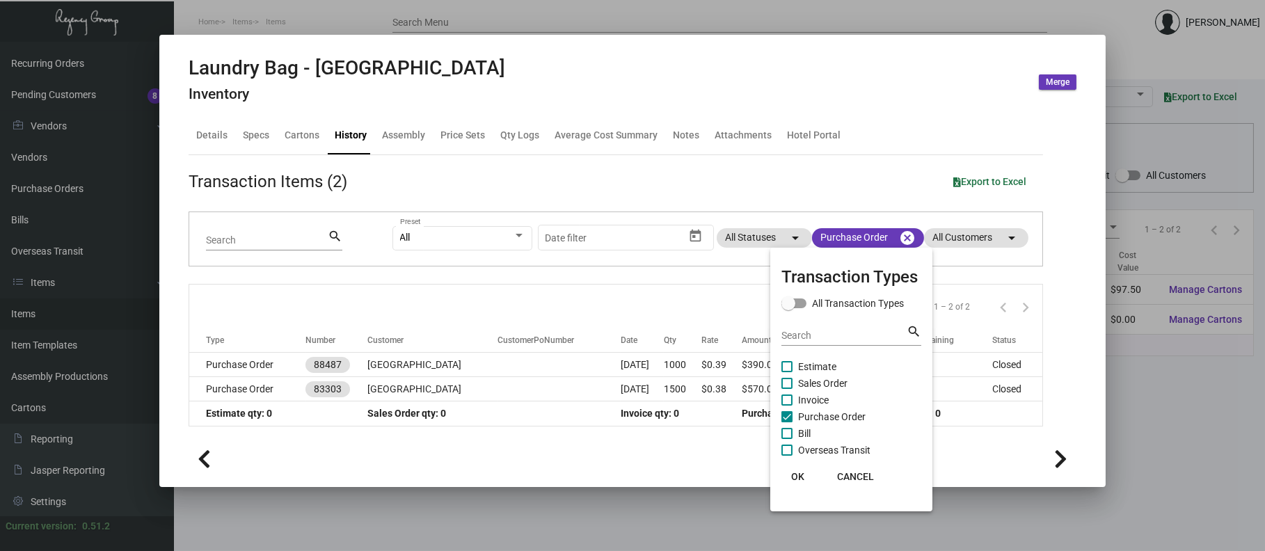
click at [461, 359] on div at bounding box center [632, 275] width 1265 height 551
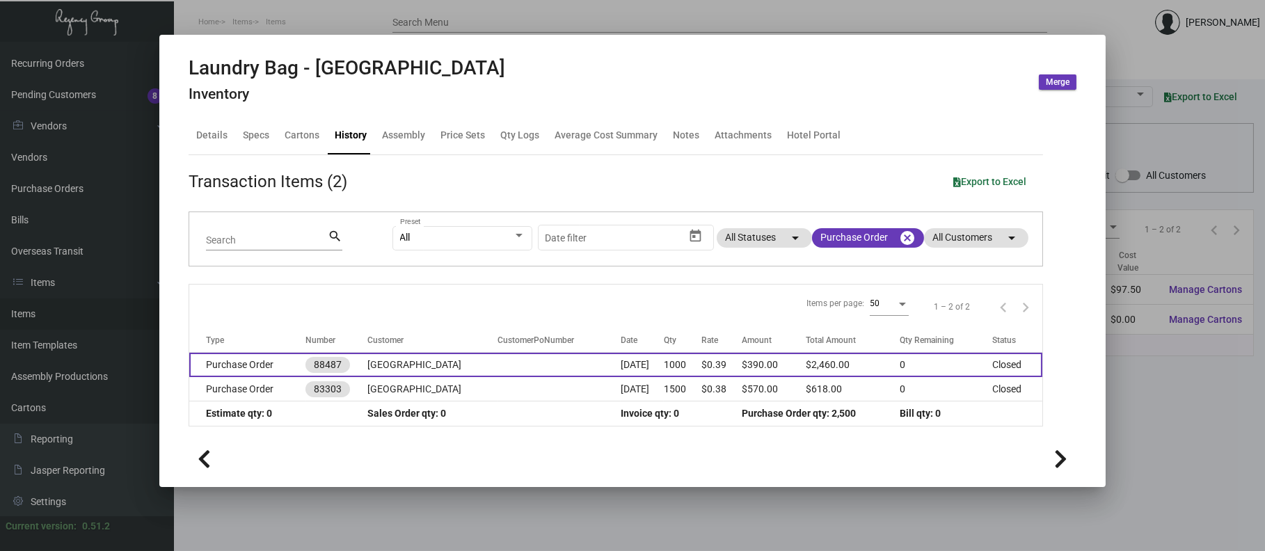
click at [438, 365] on td "[GEOGRAPHIC_DATA]" at bounding box center [432, 365] width 130 height 24
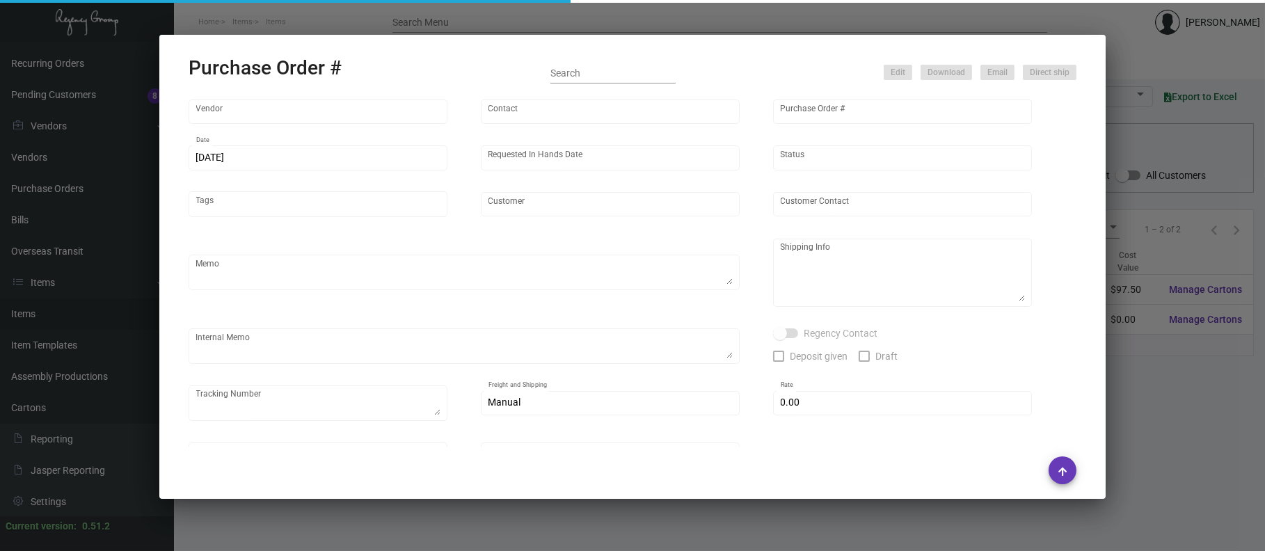
type input "American Ad Bag Co"
type input "Order Processing"
type input "88487"
type input "[DATE]"
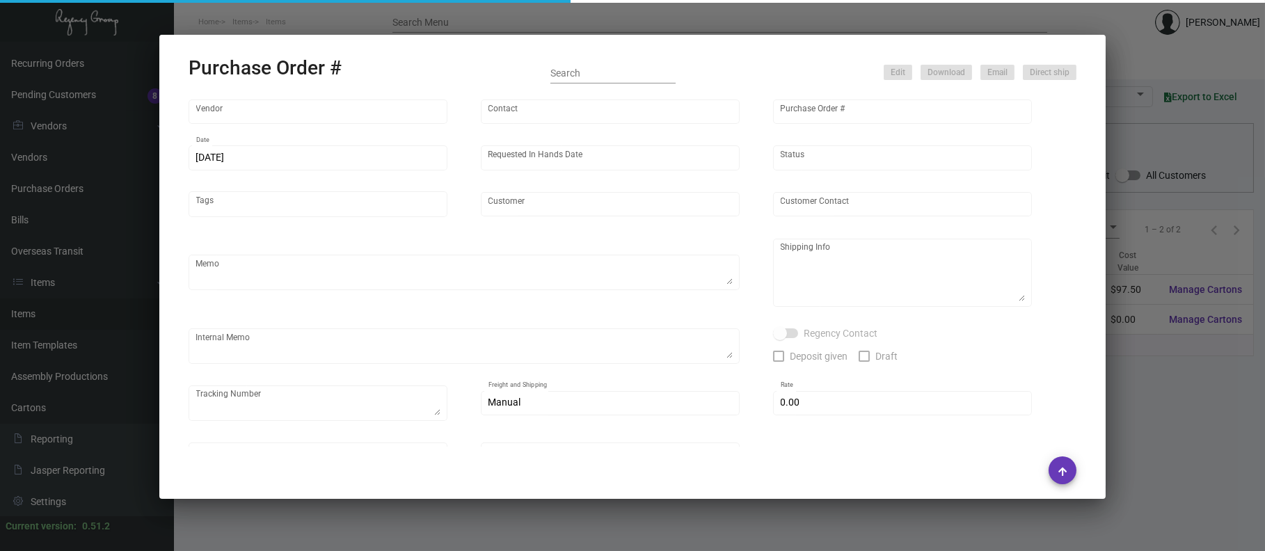
type textarea "Item# 1N13717 | Flexo Ink / PACKED 250 PER BOX / USE UPS# 1AY276 FOR SHIPPING/ …"
type textarea "Regency Group LA [STREET_ADDRESS]"
checkbox input "true"
type input "$ 0.00"
type input "United States Dollar $"
